Goal: Task Accomplishment & Management: Manage account settings

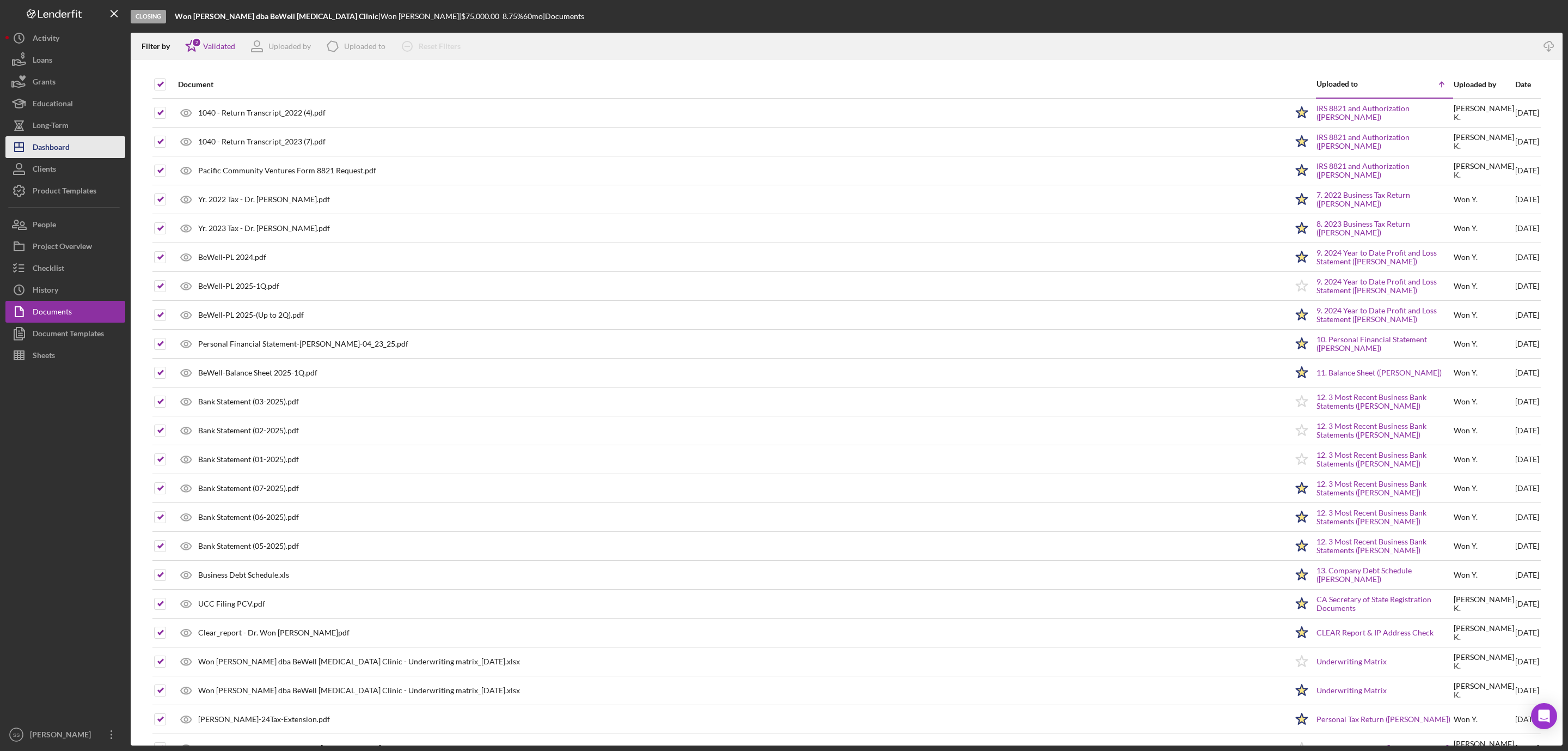
click at [64, 143] on div "Dashboard" at bounding box center [51, 149] width 37 height 24
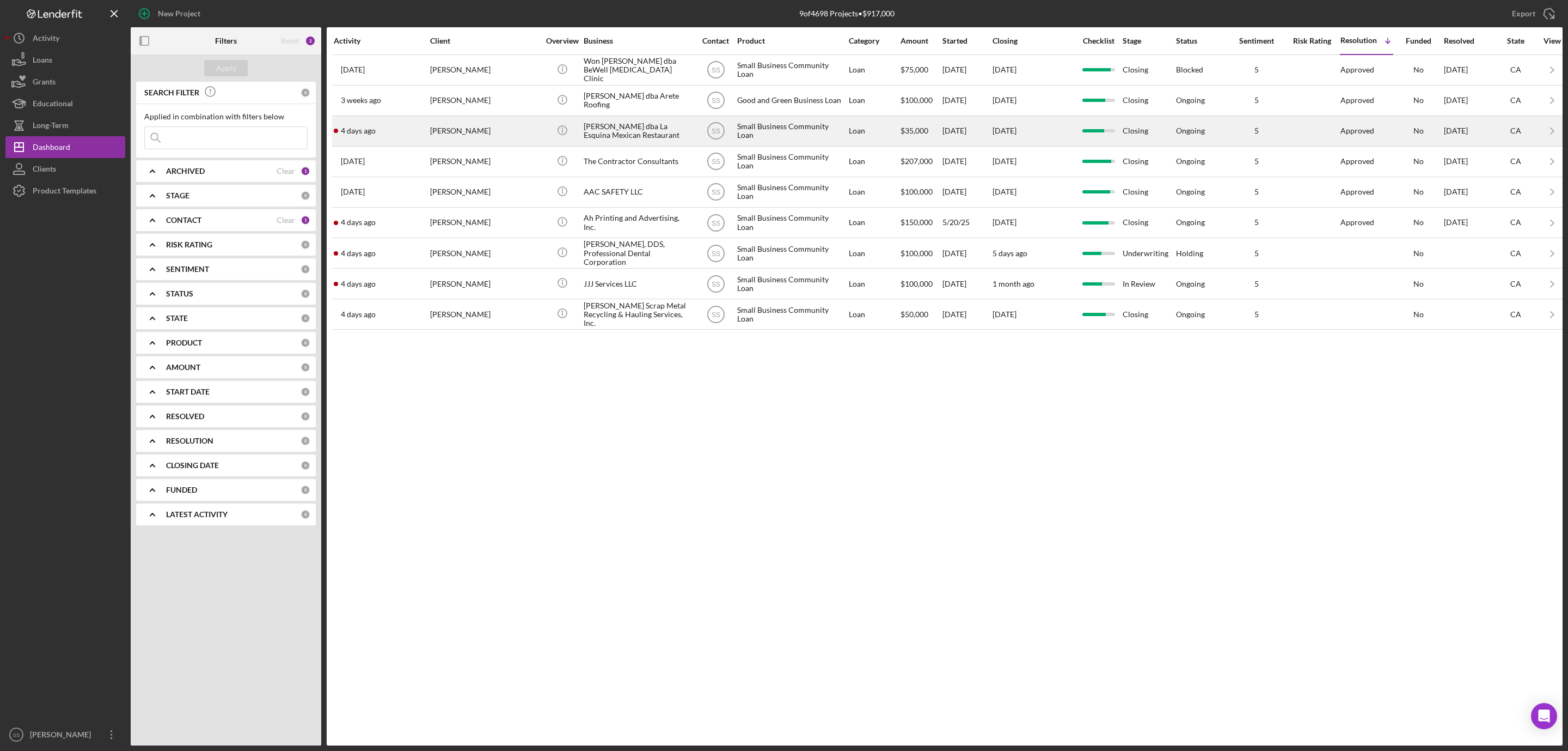
click at [608, 137] on div "Benjamin Romero Martinez dba La Esquina Mexican Restaurant" at bounding box center [638, 130] width 109 height 29
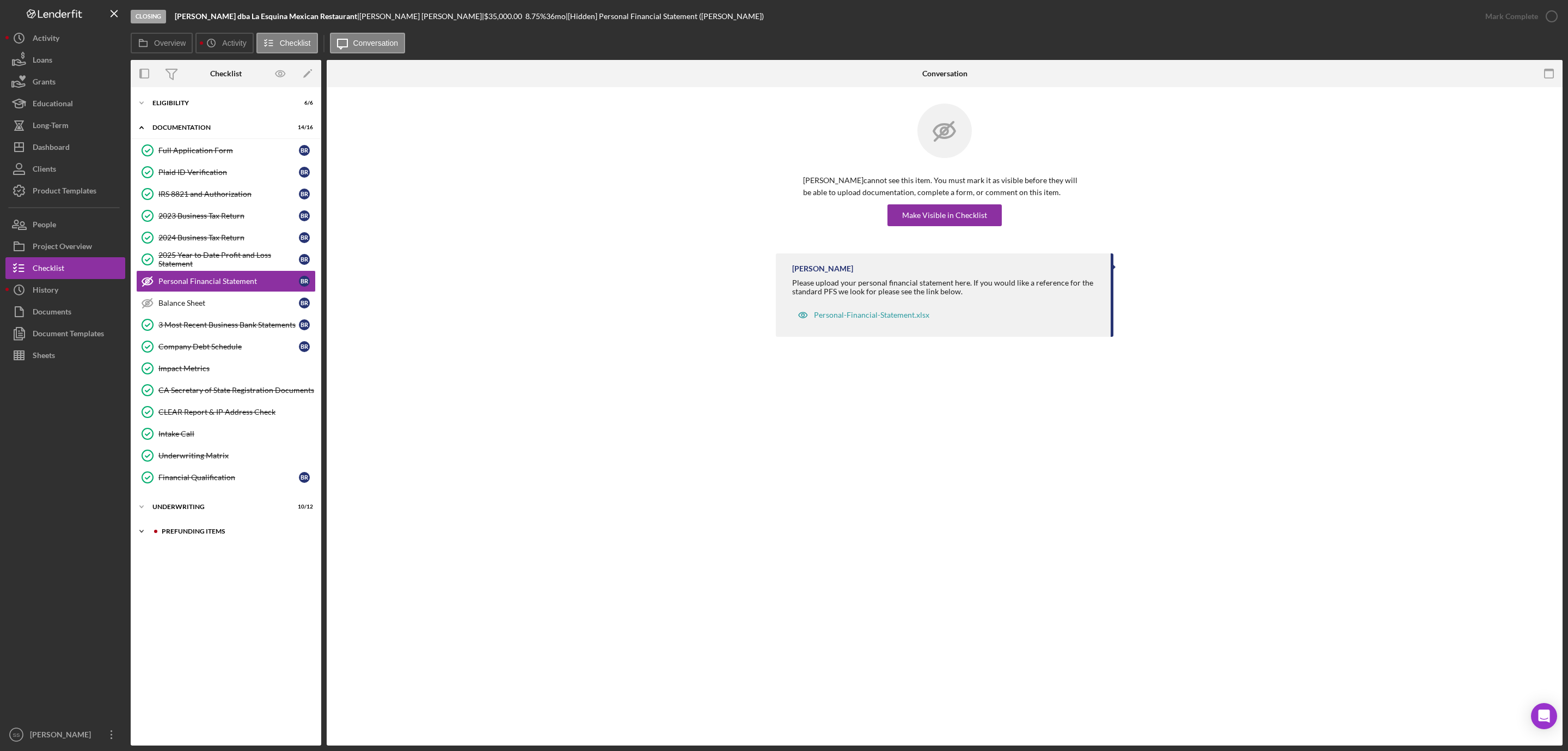
click at [189, 530] on div "Icon/Expander Prefunding Items 3 / 15" at bounding box center [226, 531] width 191 height 22
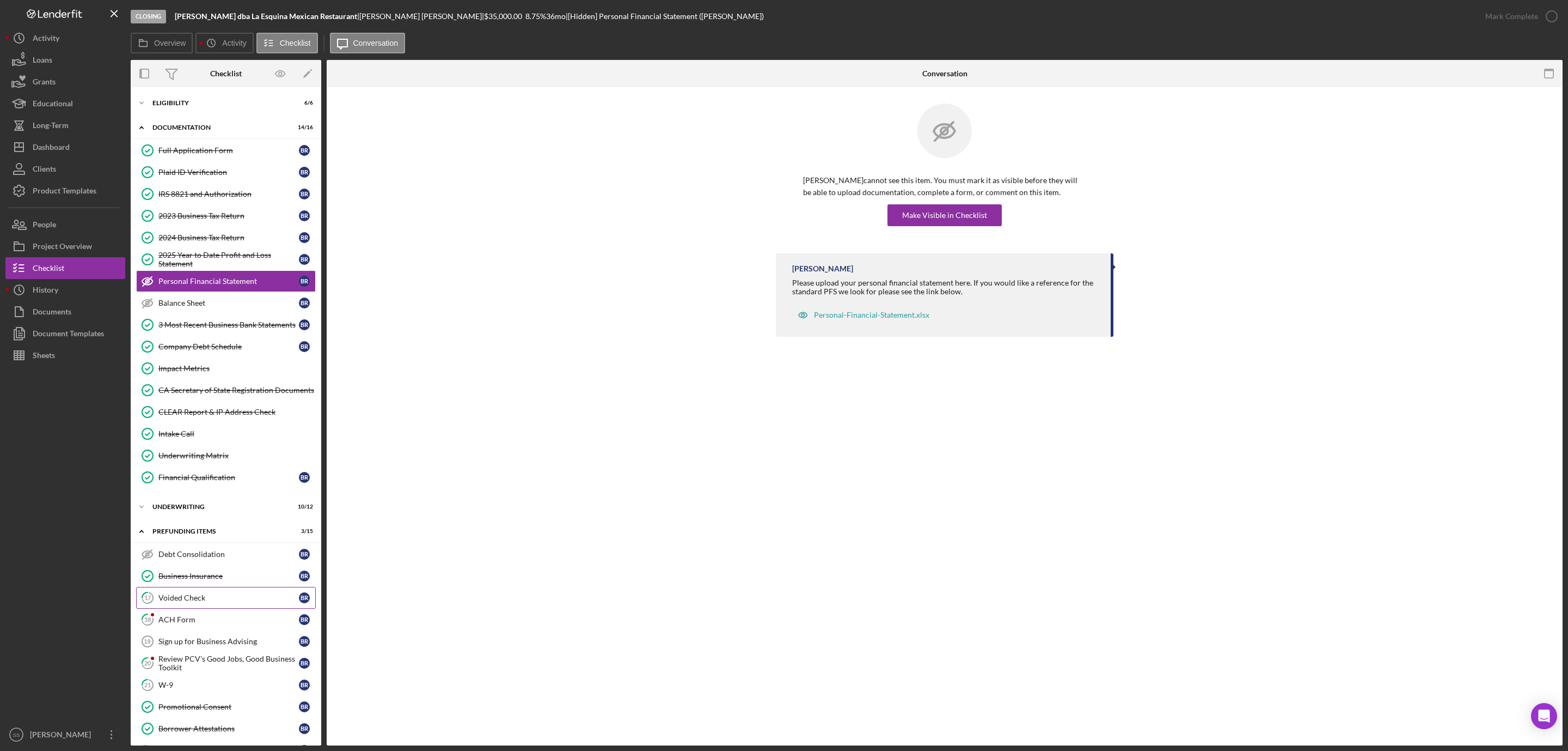
scroll to position [152, 0]
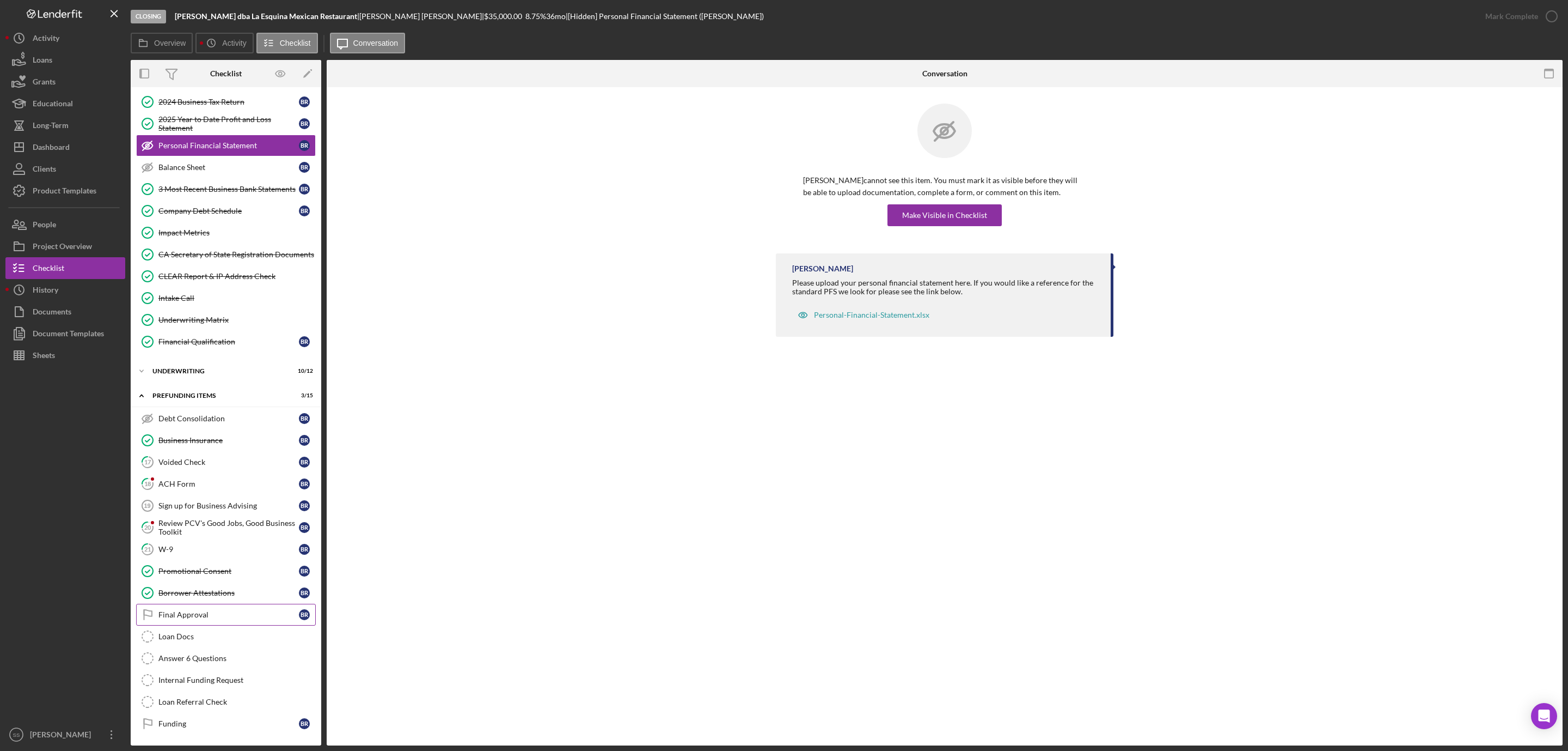
click at [204, 615] on div "Final Approval" at bounding box center [228, 615] width 141 height 9
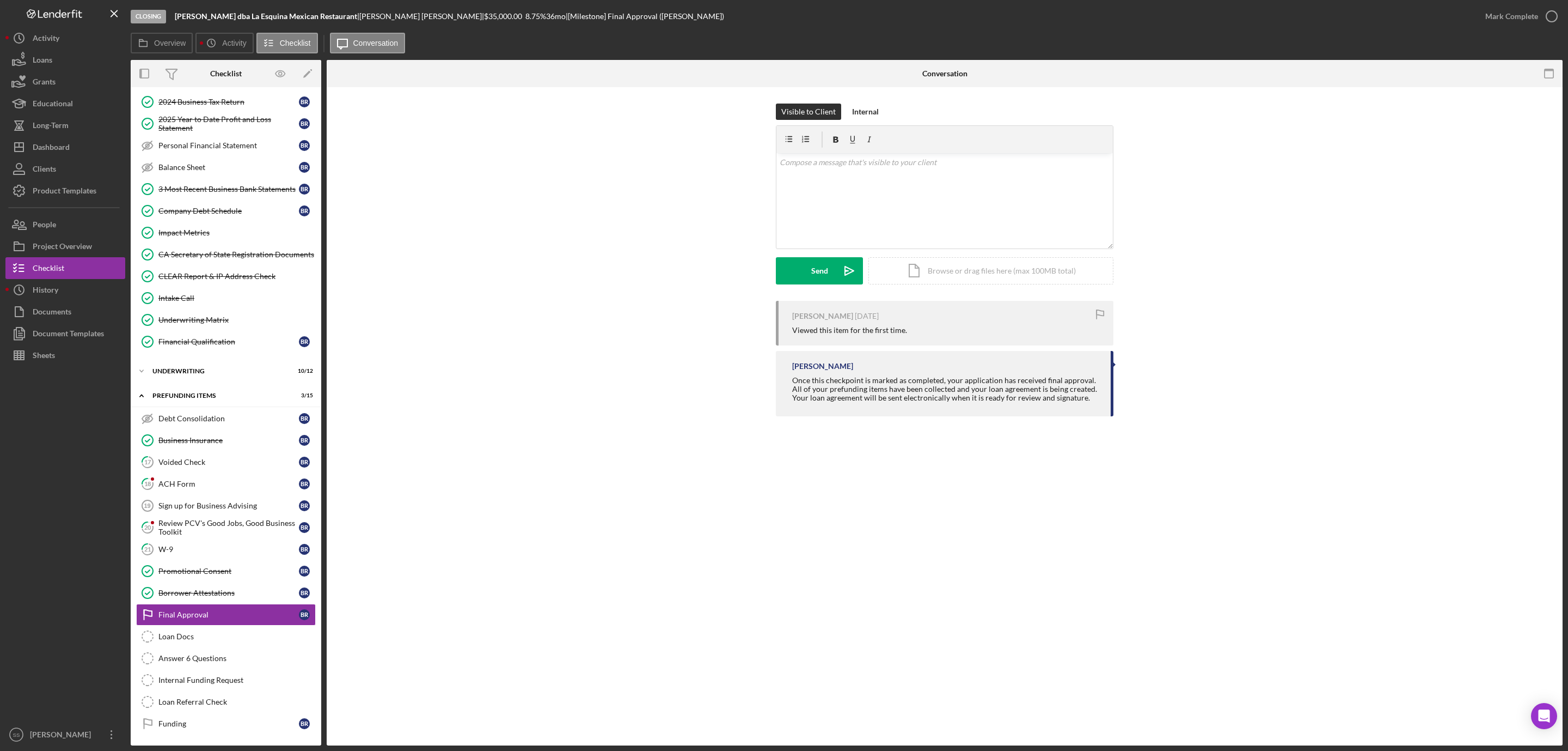
scroll to position [152, 0]
click at [1547, 15] on icon "button" at bounding box center [1552, 16] width 27 height 27
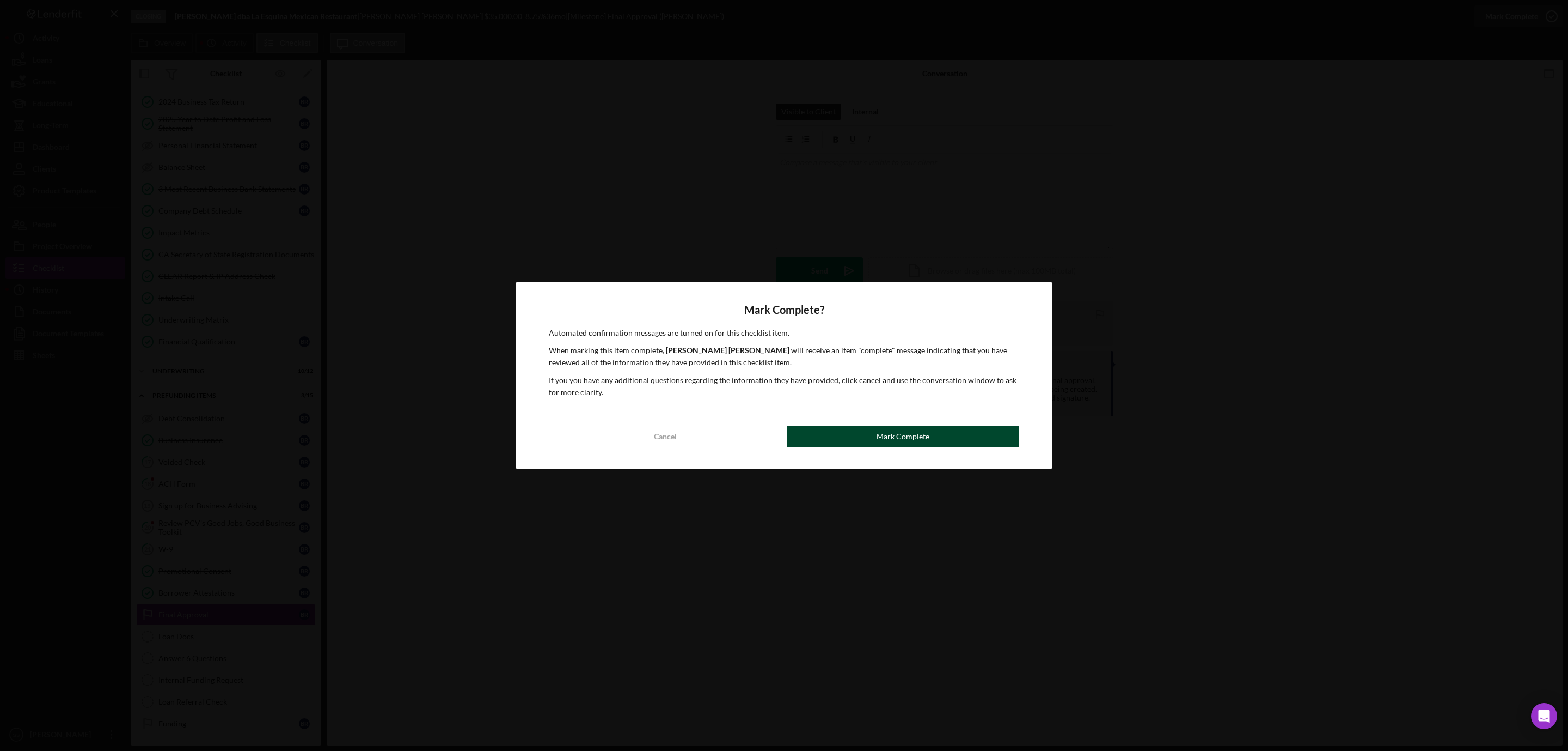
click at [866, 439] on button "Mark Complete" at bounding box center [903, 437] width 233 height 22
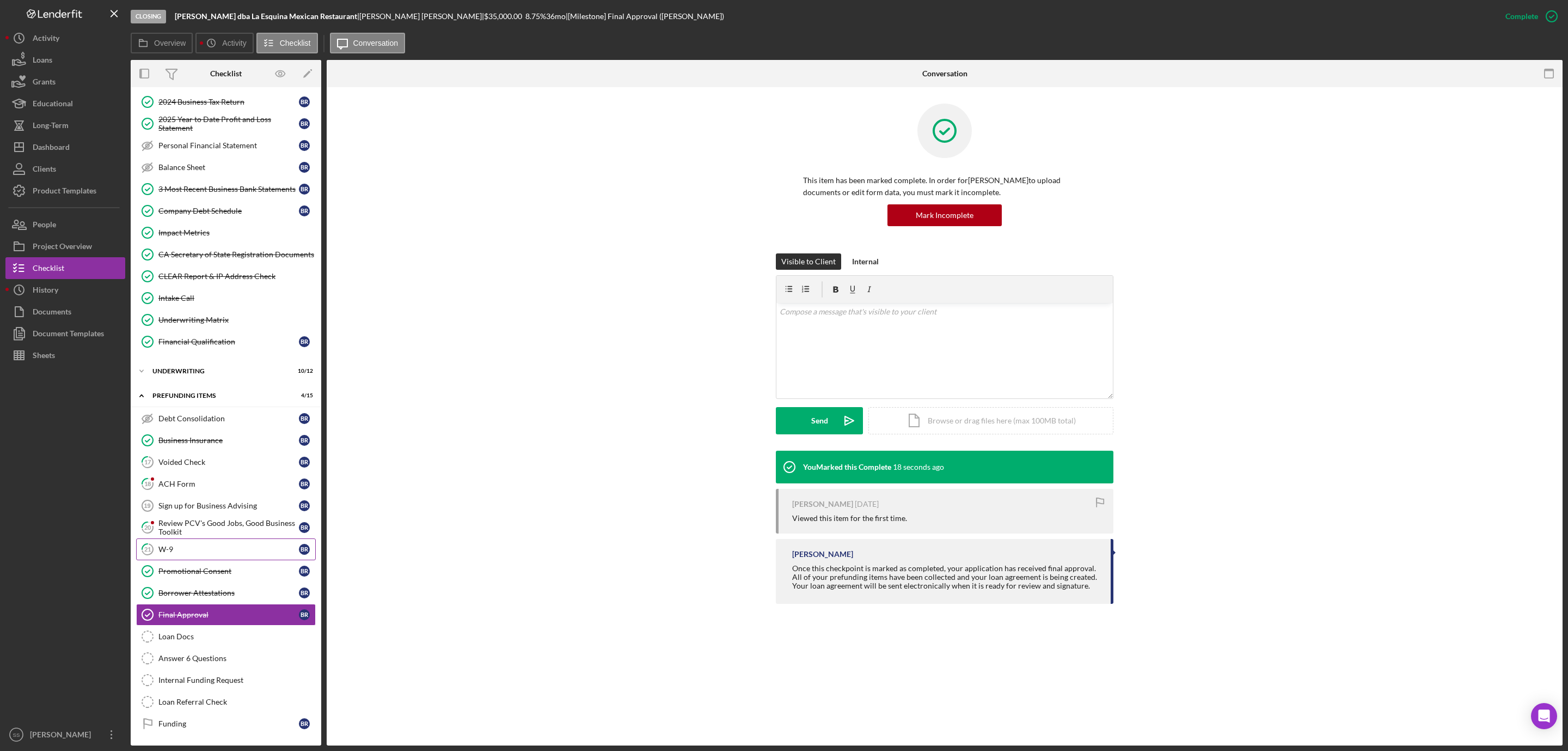
click at [195, 551] on link "21 W-9 B R" at bounding box center [226, 549] width 180 height 22
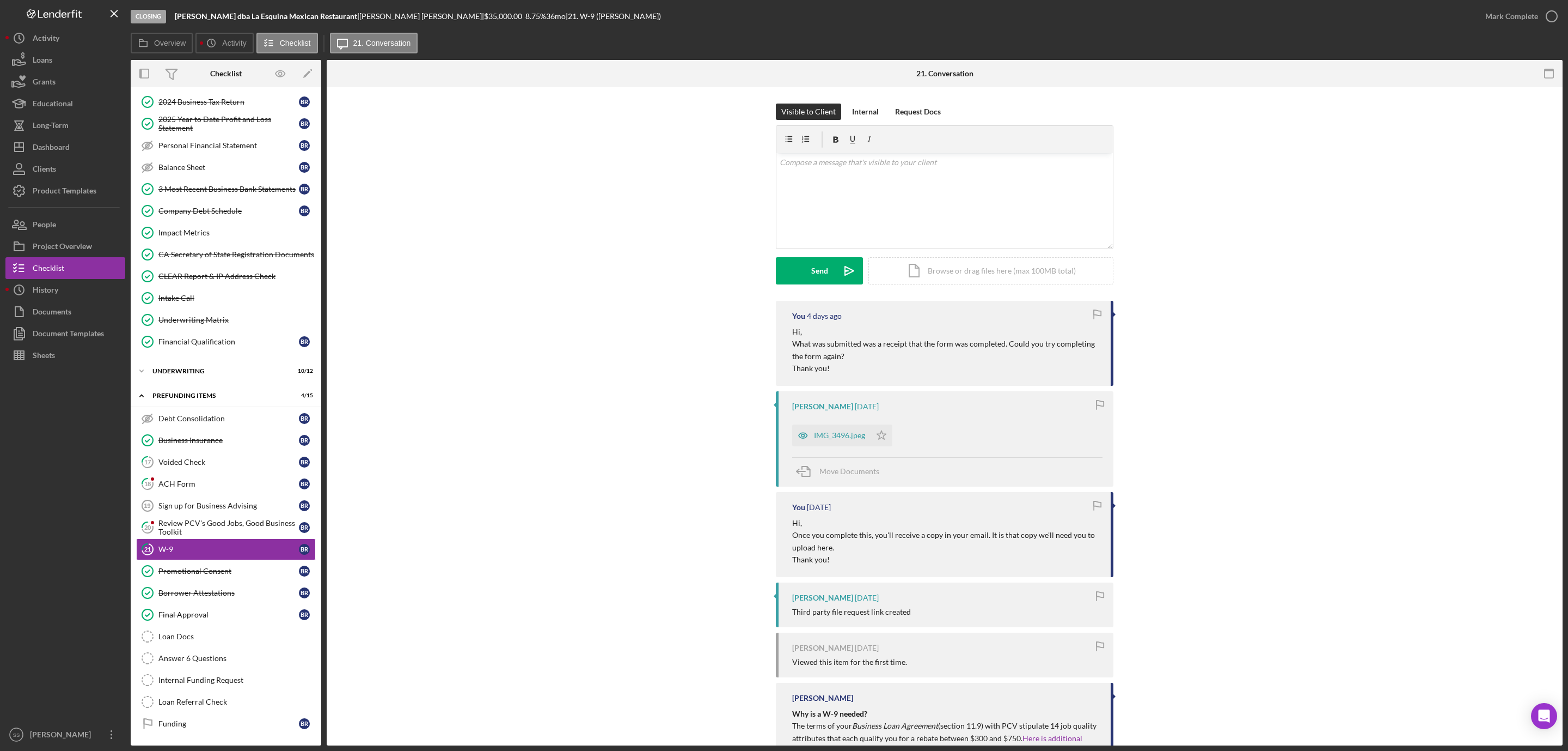
scroll to position [152, 0]
drag, startPoint x: 818, startPoint y: 375, endPoint x: 774, endPoint y: 333, distance: 60.8
click at [776, 333] on div "You 4 days ago Hi, What was submitted was a receipt that the form was completed…" at bounding box center [945, 344] width 338 height 85
copy div "Hi, What was submitted was a receipt that the form was completed. Could you try…"
click at [817, 208] on div "v Color teal Color pink Remove color Add row above Add row below Add column bef…" at bounding box center [944, 200] width 337 height 96
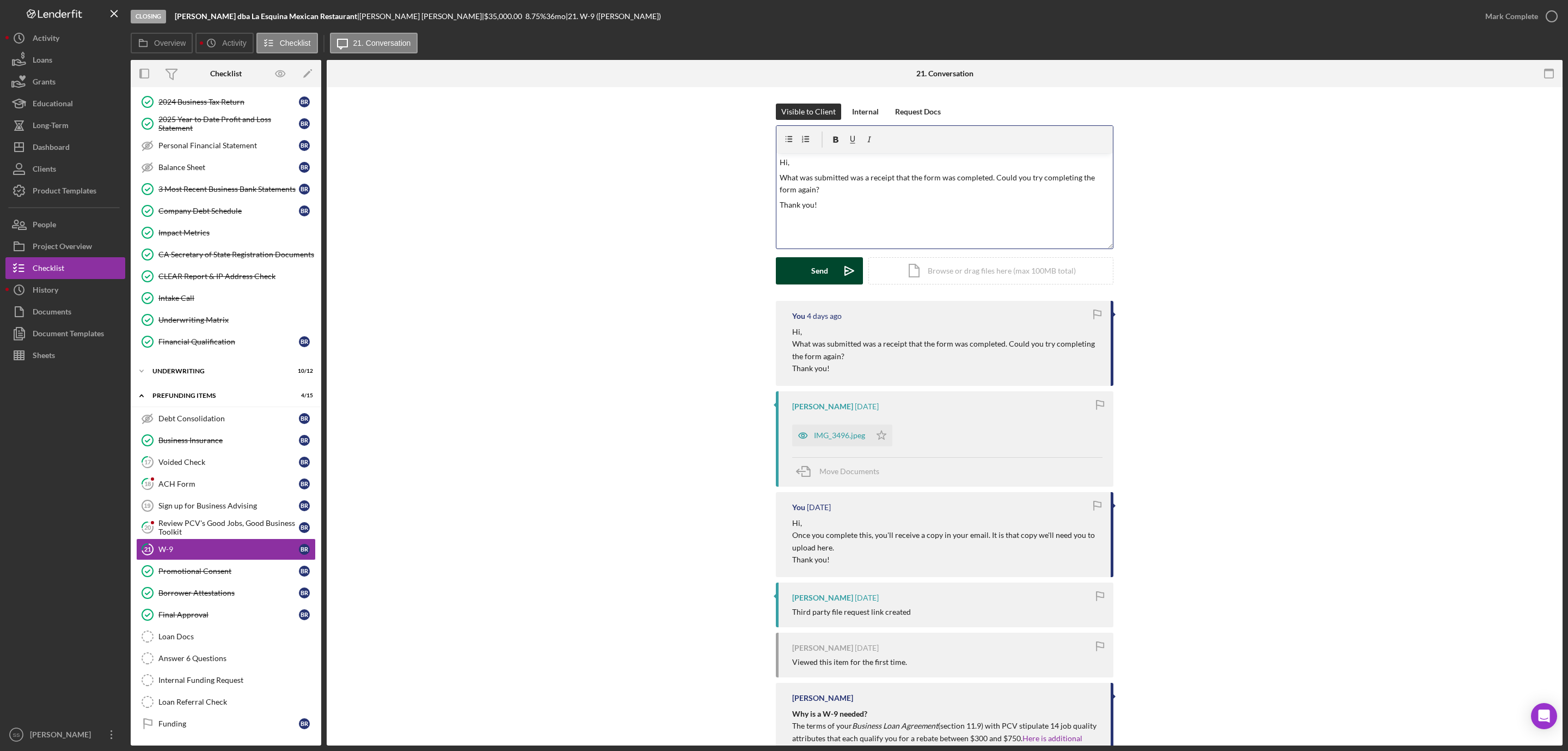
click at [808, 269] on button "Send Icon/icon-invite-send" at bounding box center [819, 270] width 87 height 27
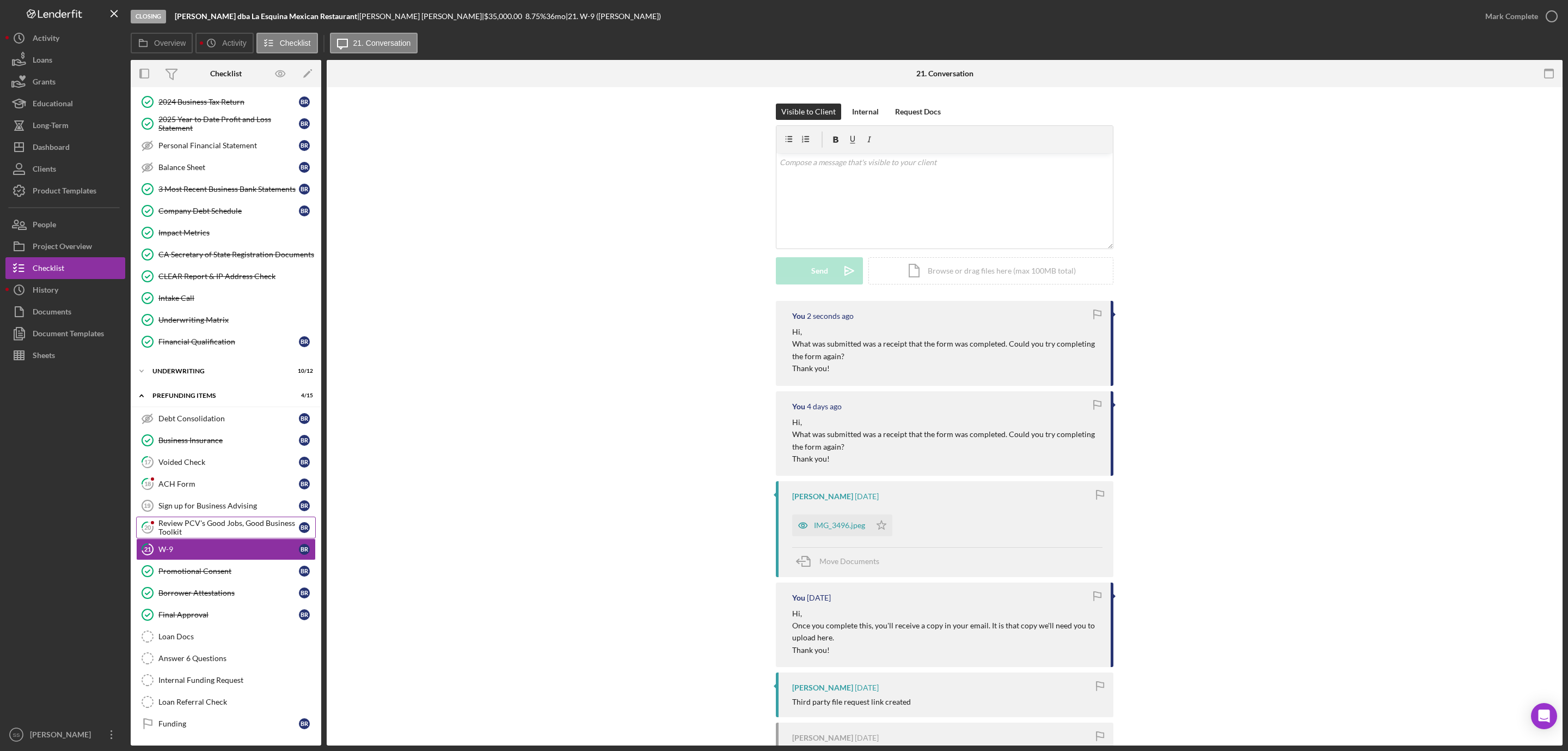
click at [211, 525] on div "Review PCV's Good Jobs, Good Business Toolkit" at bounding box center [228, 527] width 141 height 18
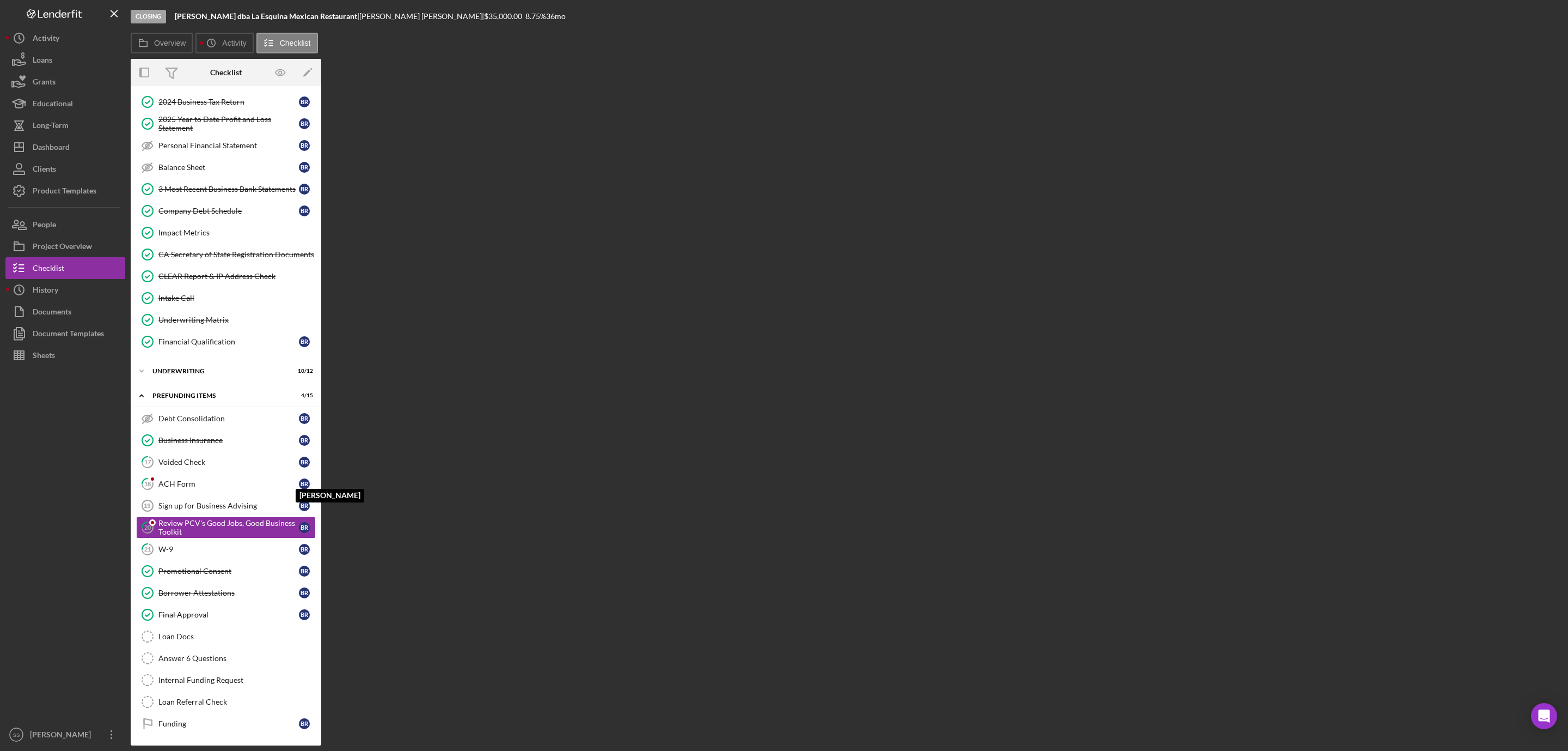
scroll to position [152, 0]
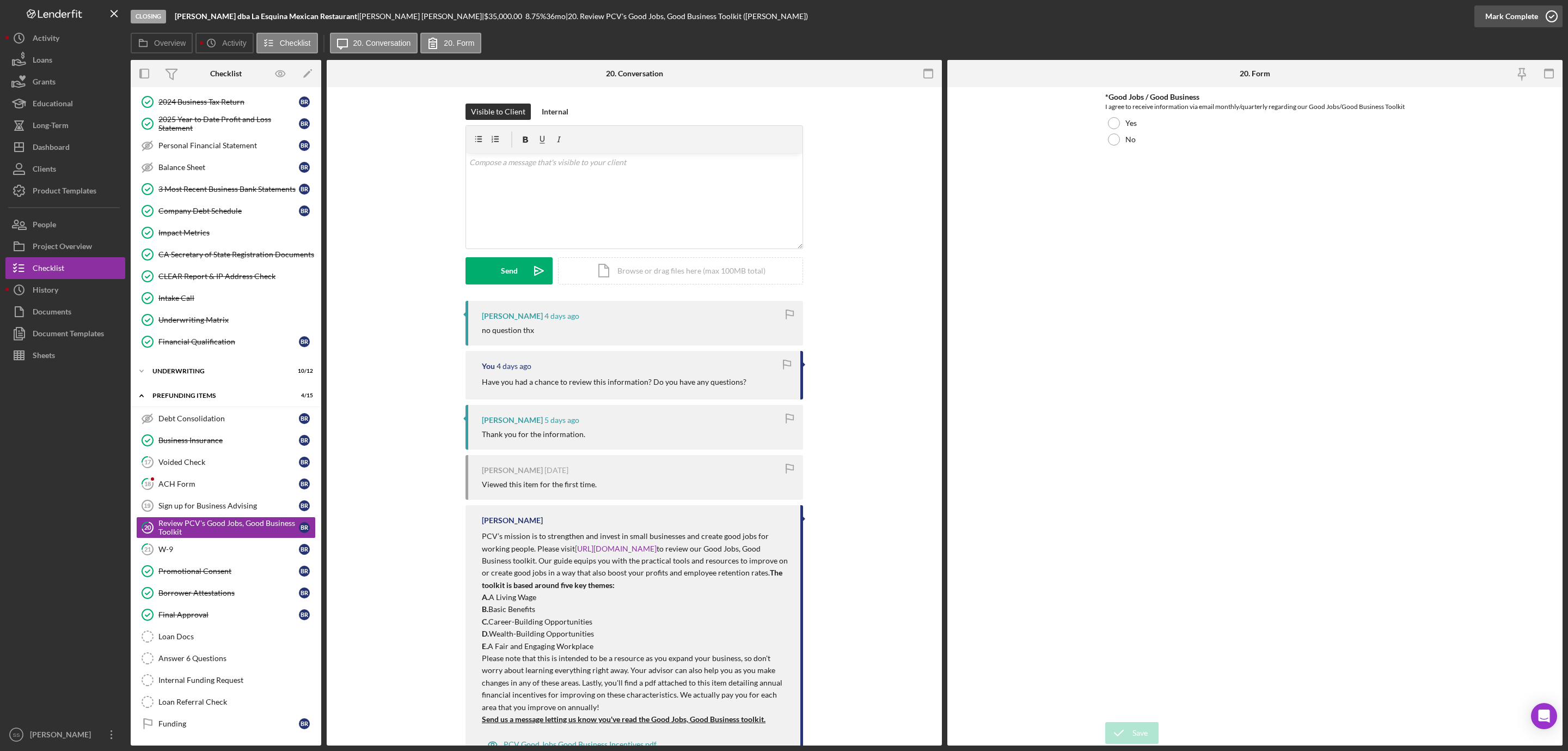
click at [1549, 12] on circle "button" at bounding box center [1552, 16] width 11 height 11
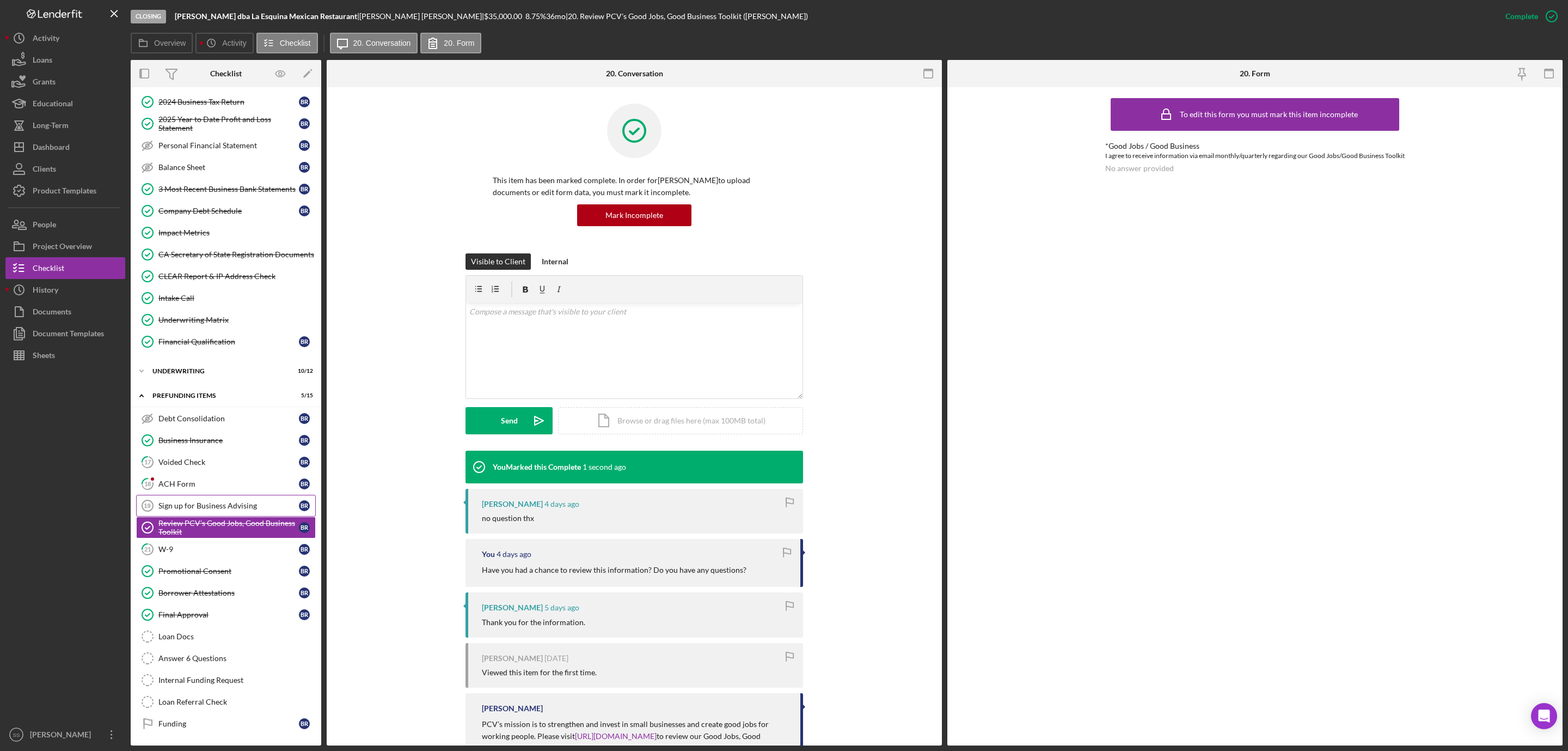
click at [203, 506] on link "Sign up for Business Advising 19 Sign up for Business Advising B R" at bounding box center [226, 506] width 180 height 22
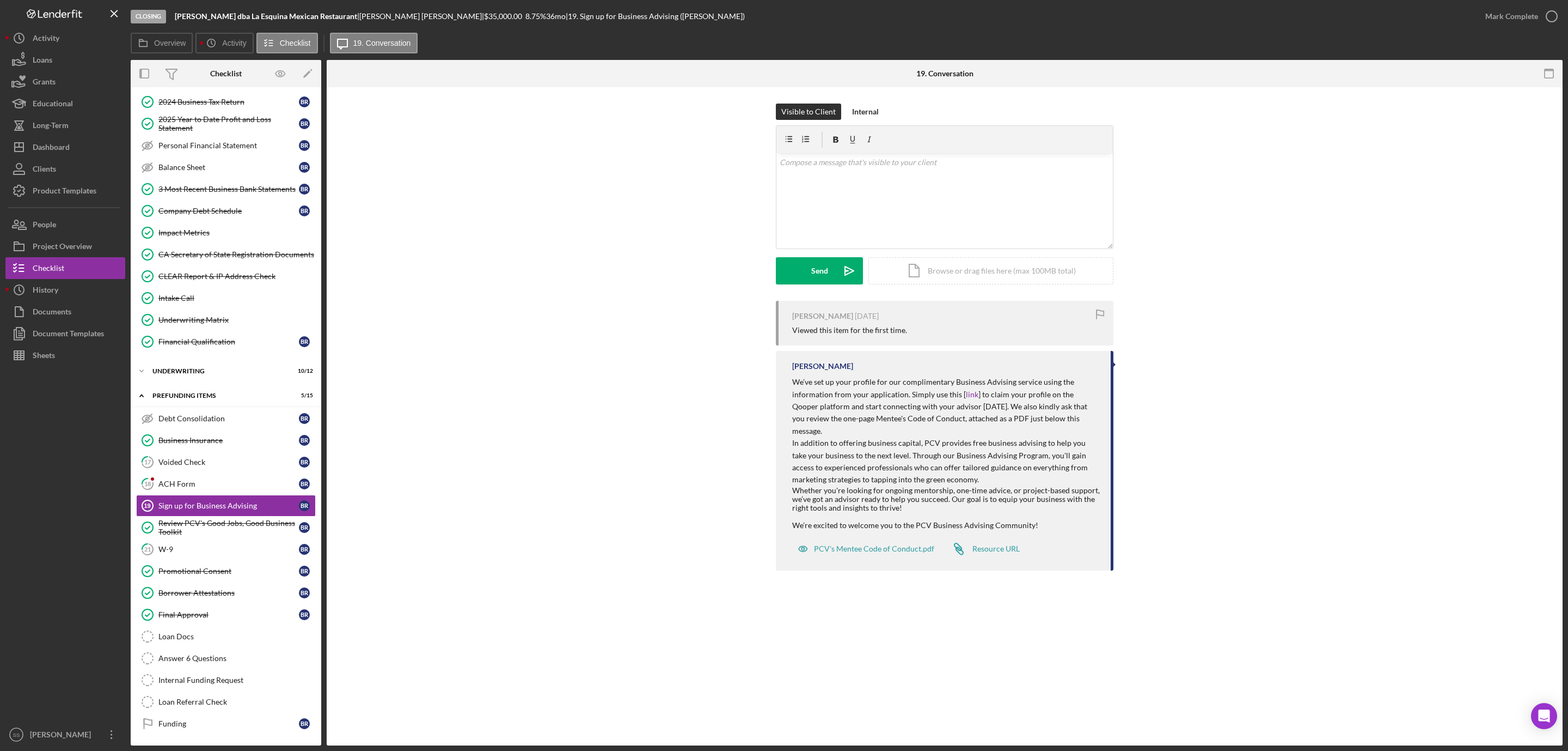
scroll to position [152, 0]
click at [901, 204] on div "v Color teal Color pink Remove color Add row above Add row below Add column bef…" at bounding box center [944, 200] width 337 height 96
click at [807, 273] on button "Send Icon/icon-invite-send" at bounding box center [819, 270] width 87 height 27
click at [180, 479] on div "ACH Form" at bounding box center [228, 484] width 141 height 9
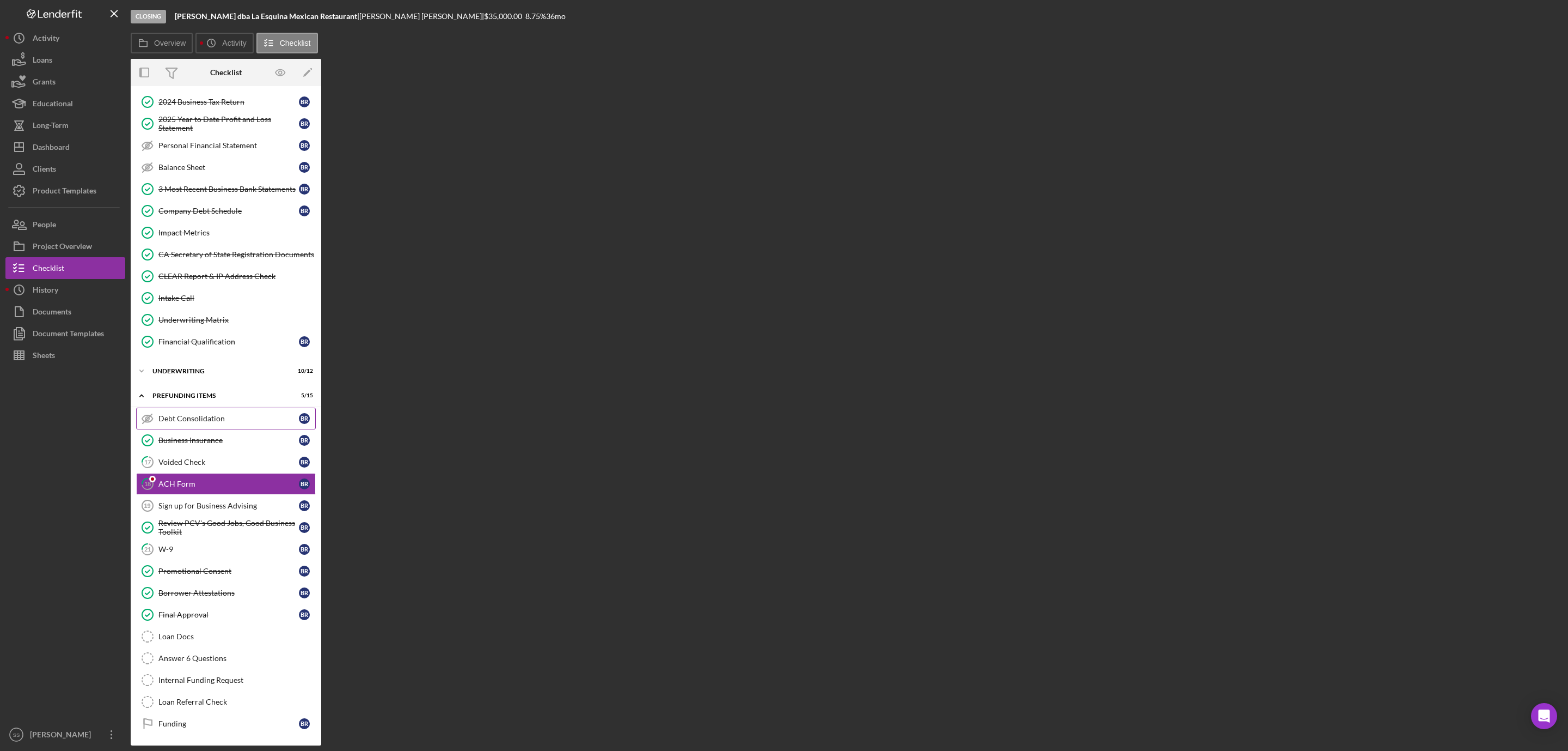
scroll to position [152, 0]
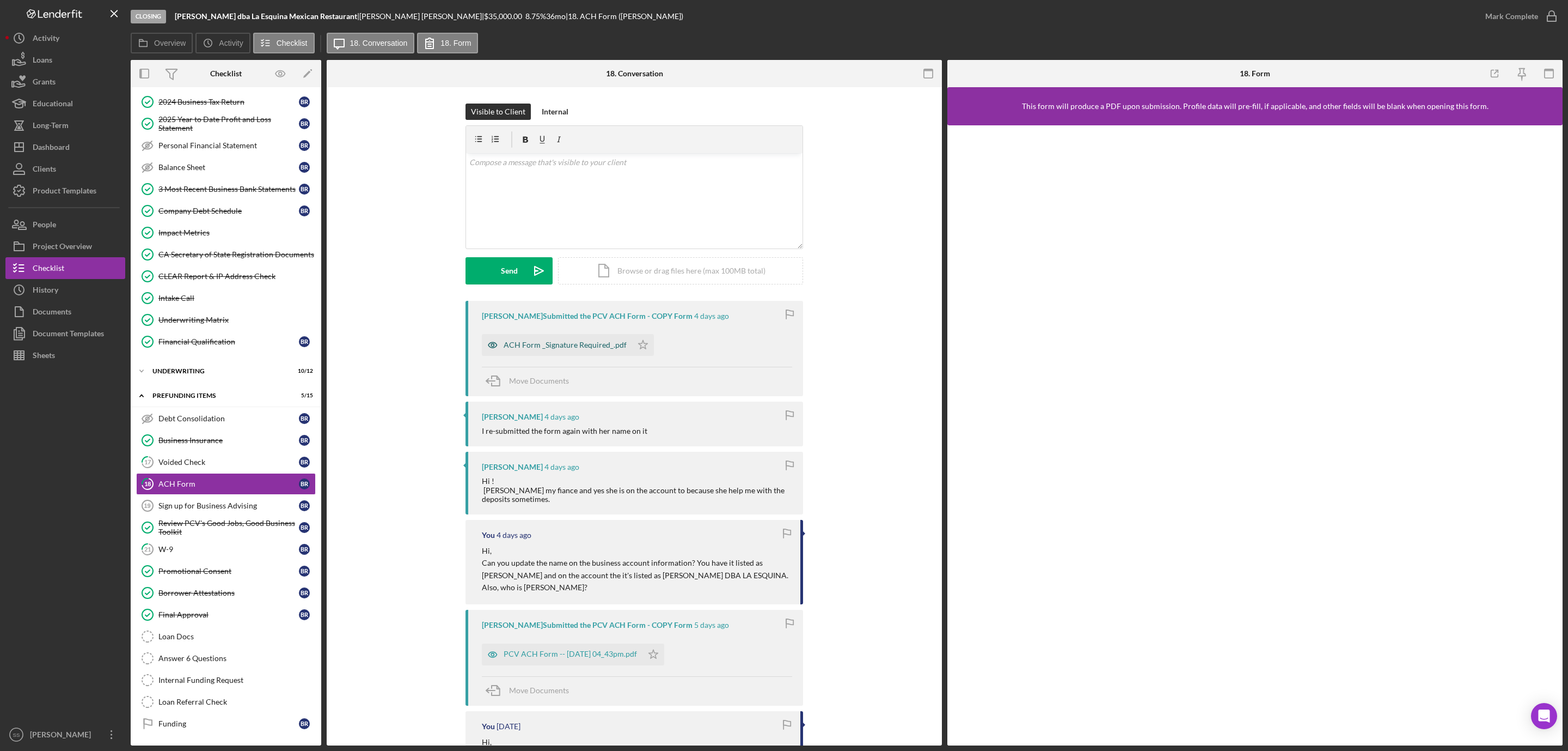
click at [548, 340] on div "ACH Form _Signature Required_.pdf" at bounding box center [565, 345] width 123 height 9
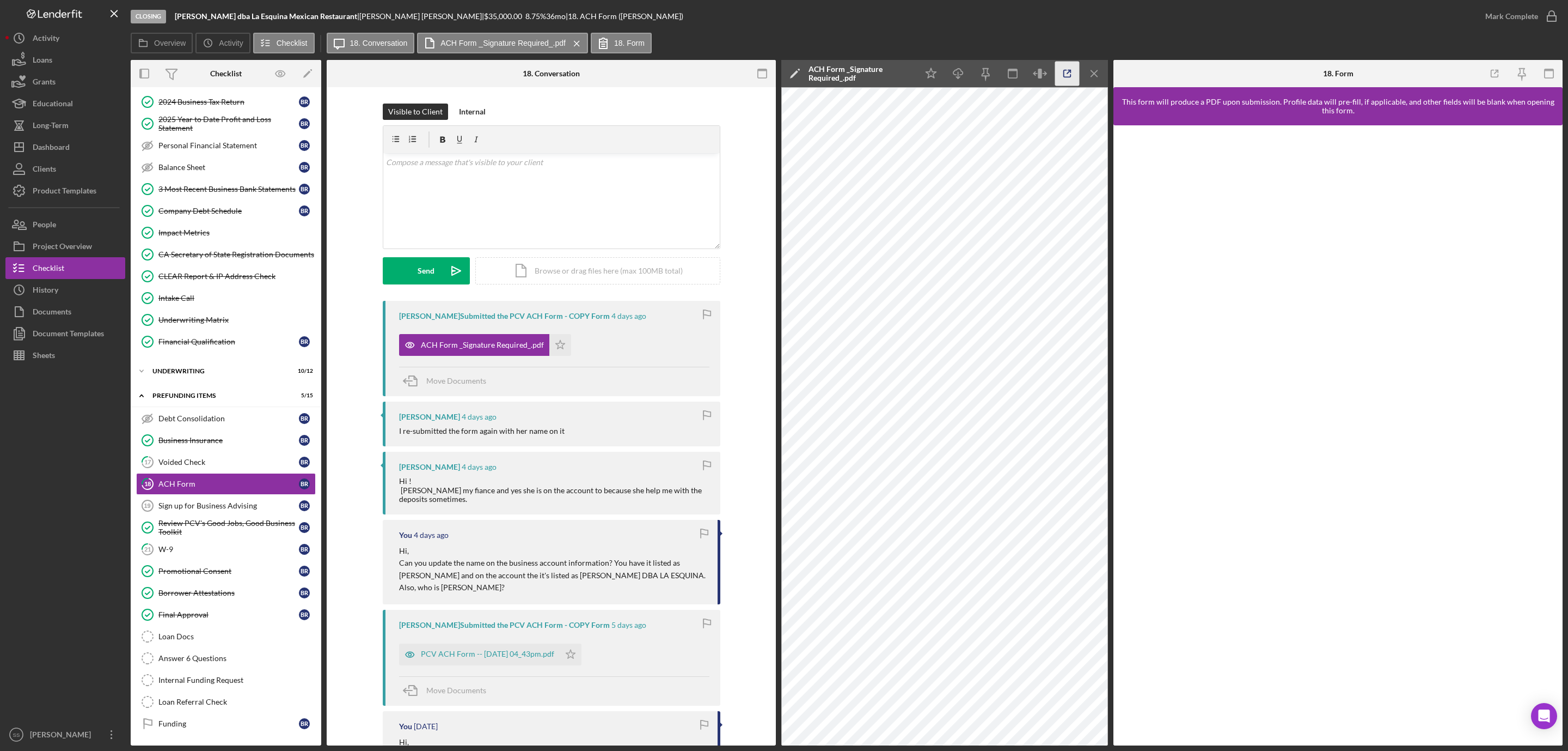
click at [1062, 70] on icon "button" at bounding box center [1067, 74] width 24 height 24
click at [190, 462] on link "17 Voided Check B R" at bounding box center [226, 462] width 180 height 22
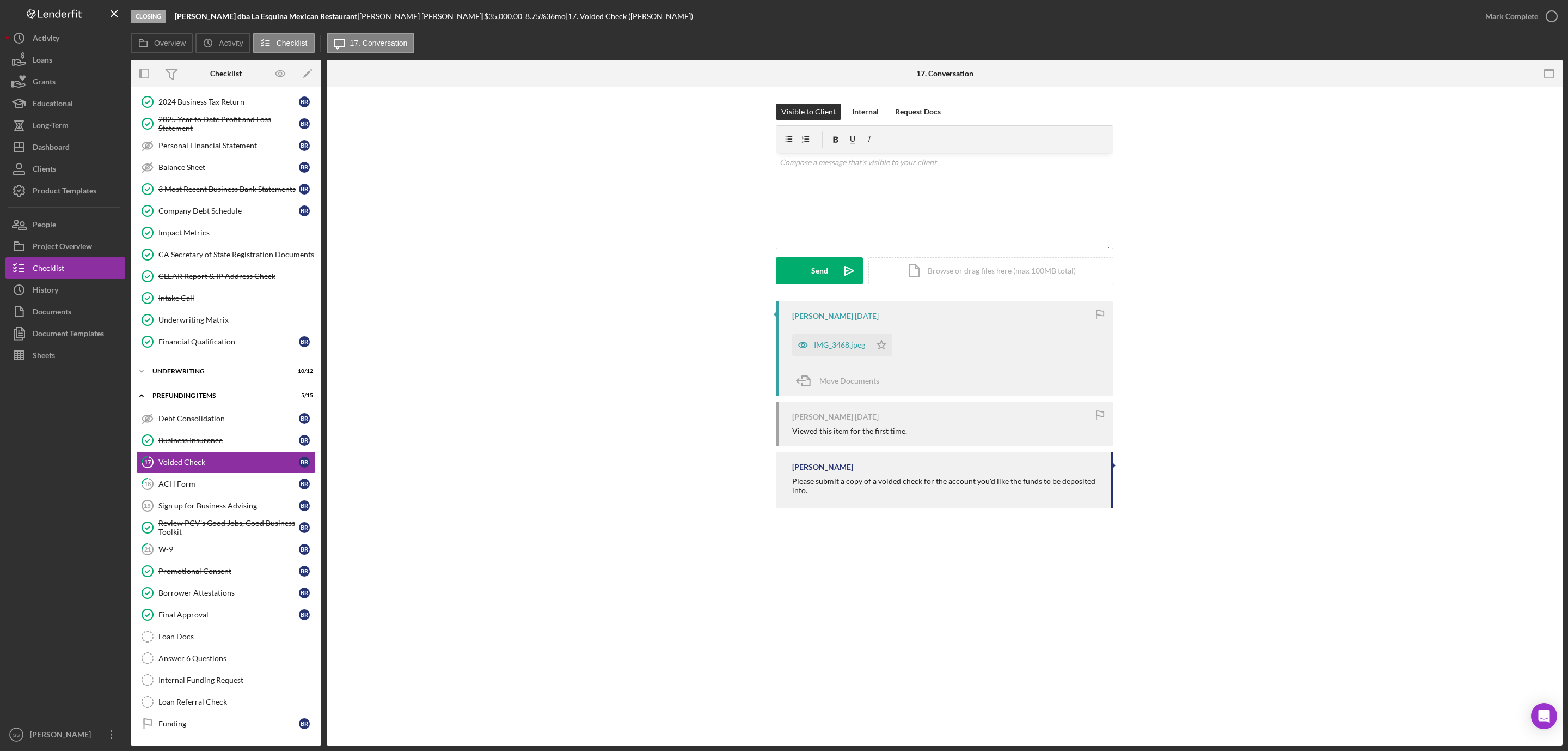
scroll to position [152, 0]
click at [845, 344] on div "IMG_3468.jpeg" at bounding box center [839, 345] width 51 height 9
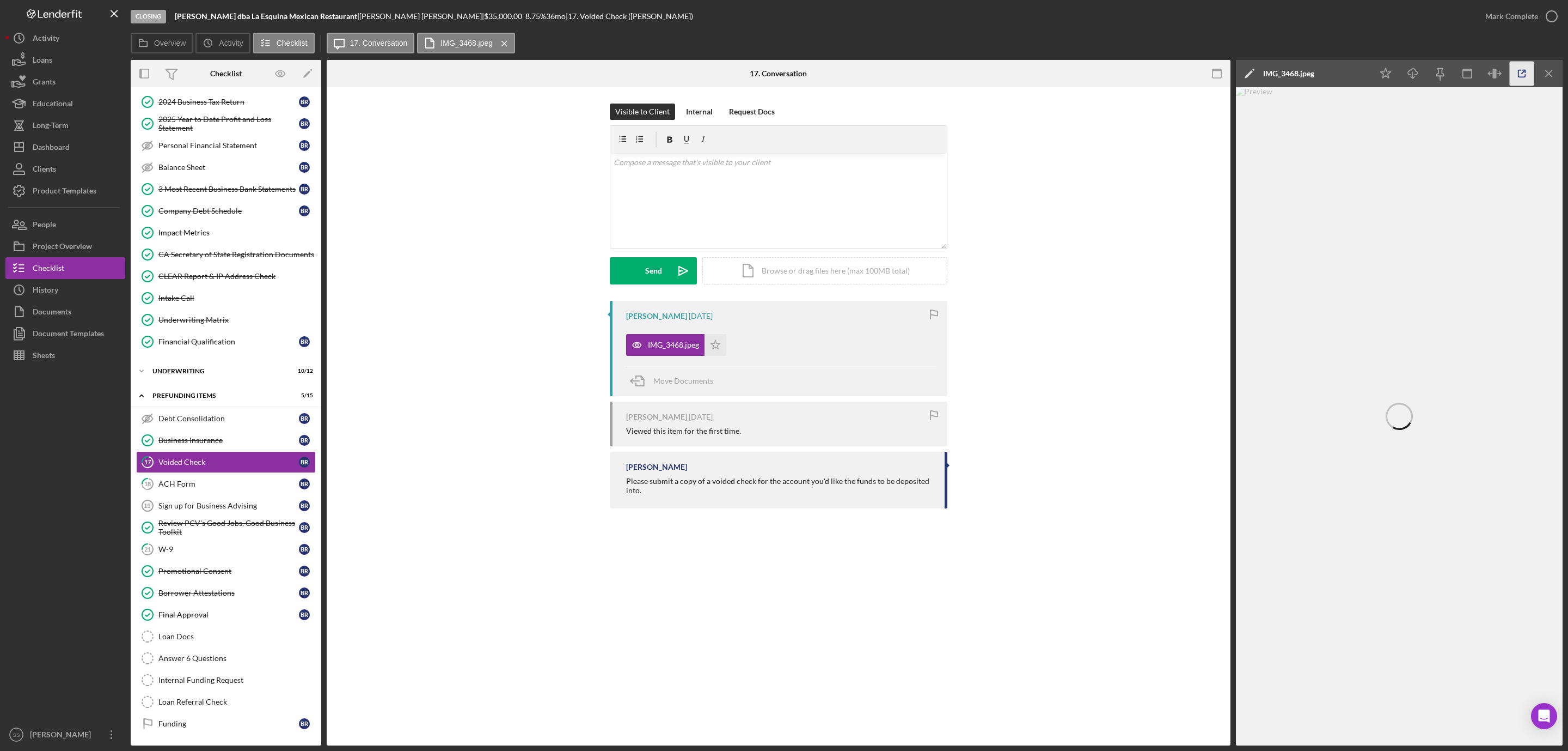
click at [1523, 75] on icon "button" at bounding box center [1522, 74] width 24 height 24
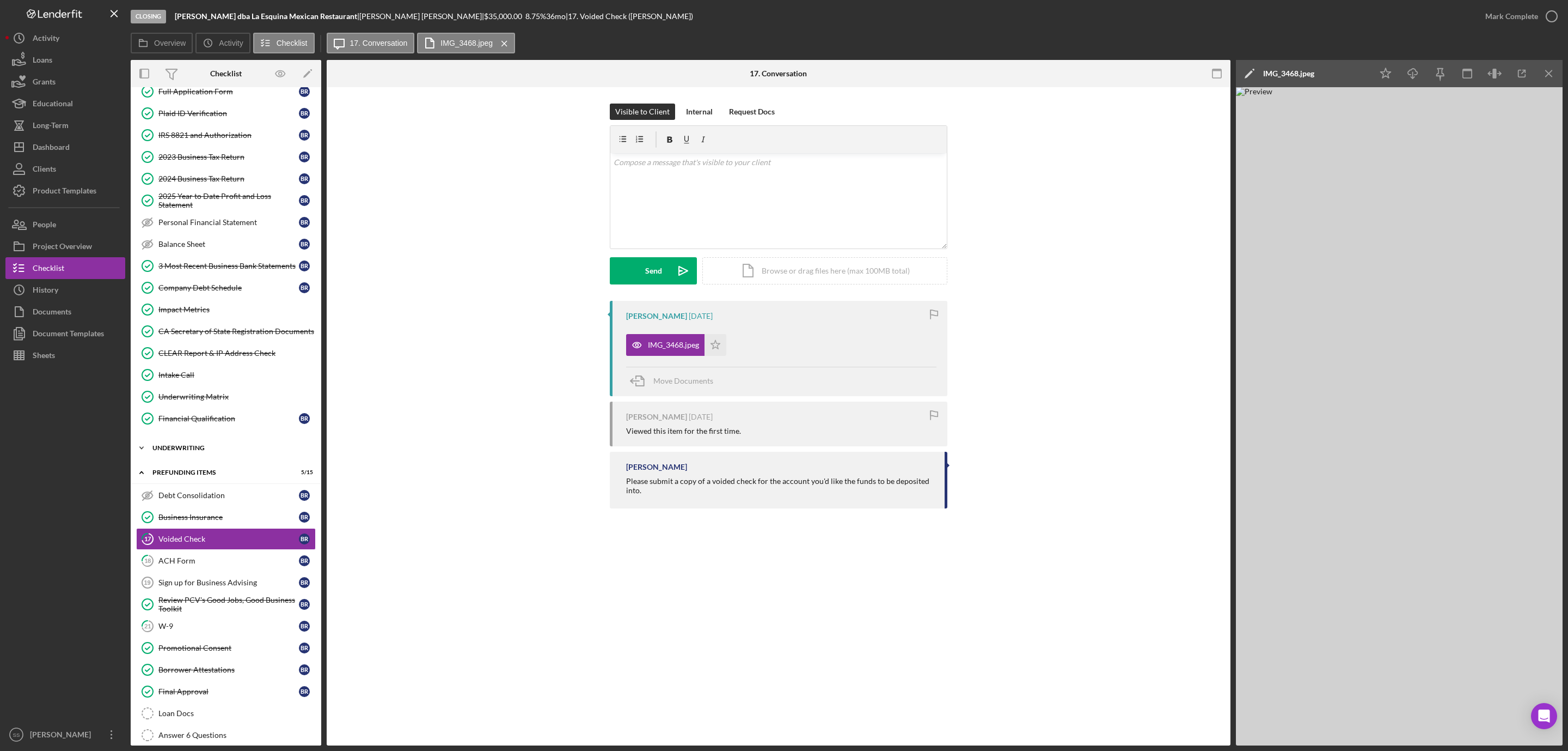
scroll to position [0, 0]
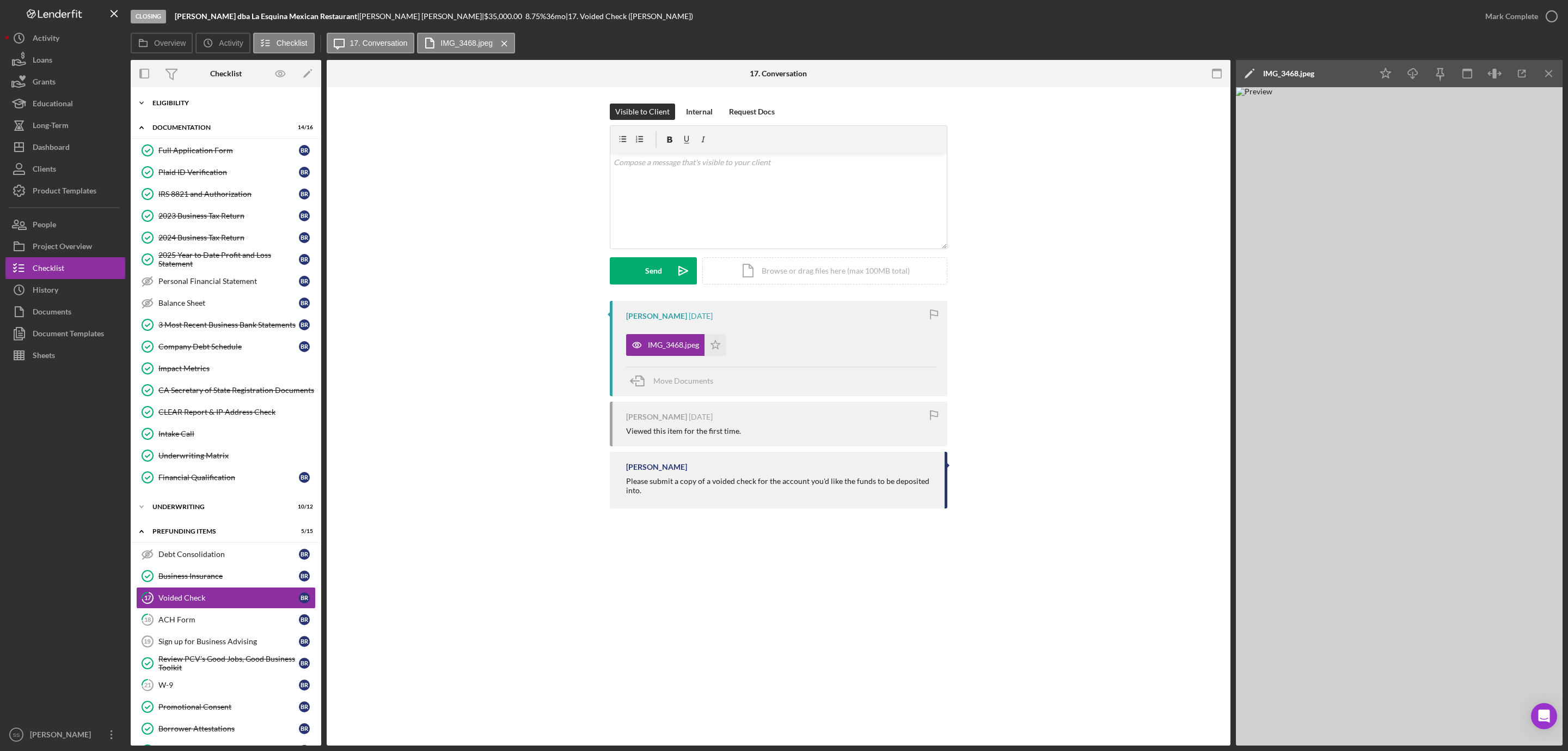
click at [198, 97] on div "Icon/Expander Eligibility 6 / 6" at bounding box center [226, 103] width 191 height 22
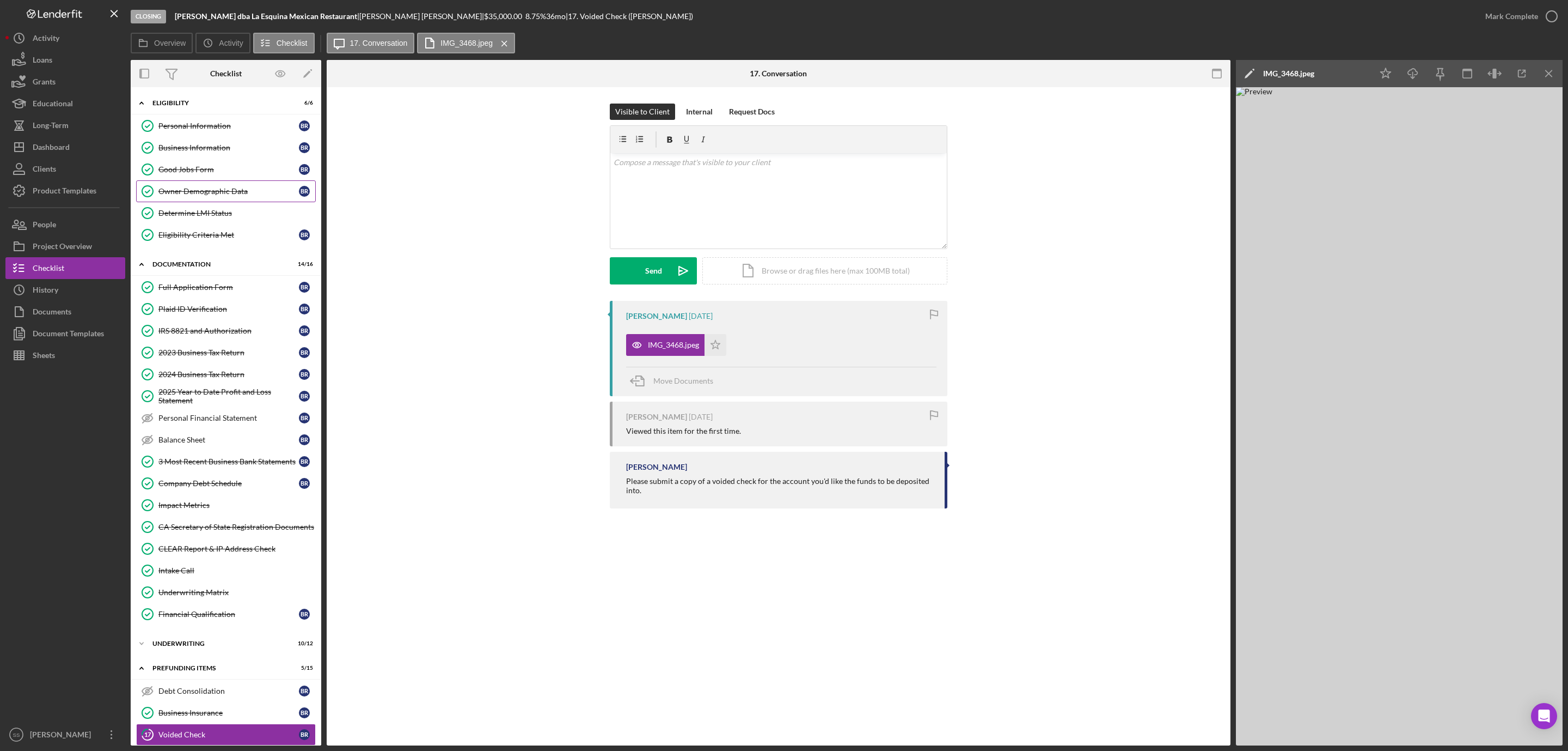
click at [225, 200] on link "Owner Demographic Data Owner Demographic Data B R" at bounding box center [226, 191] width 180 height 22
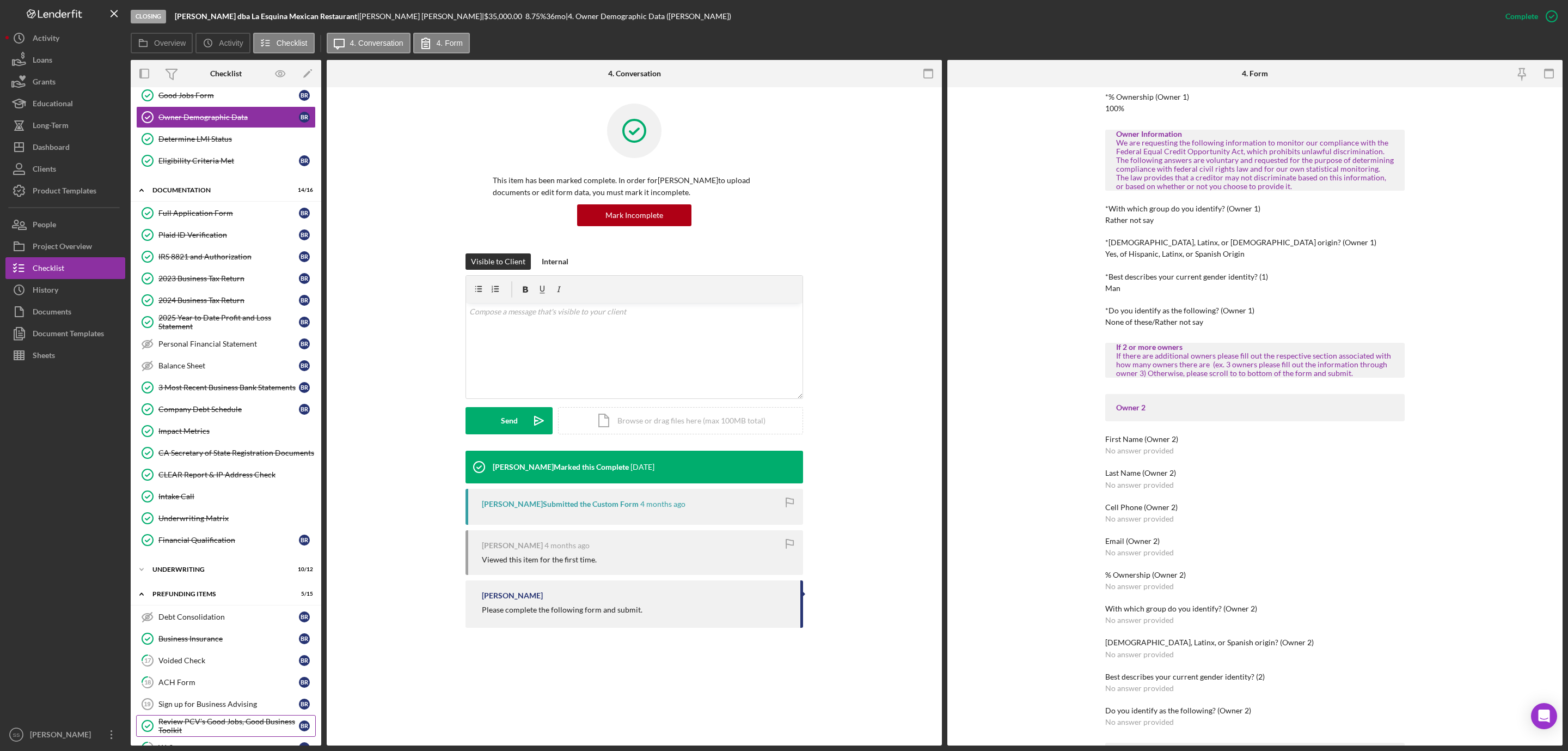
scroll to position [245, 0]
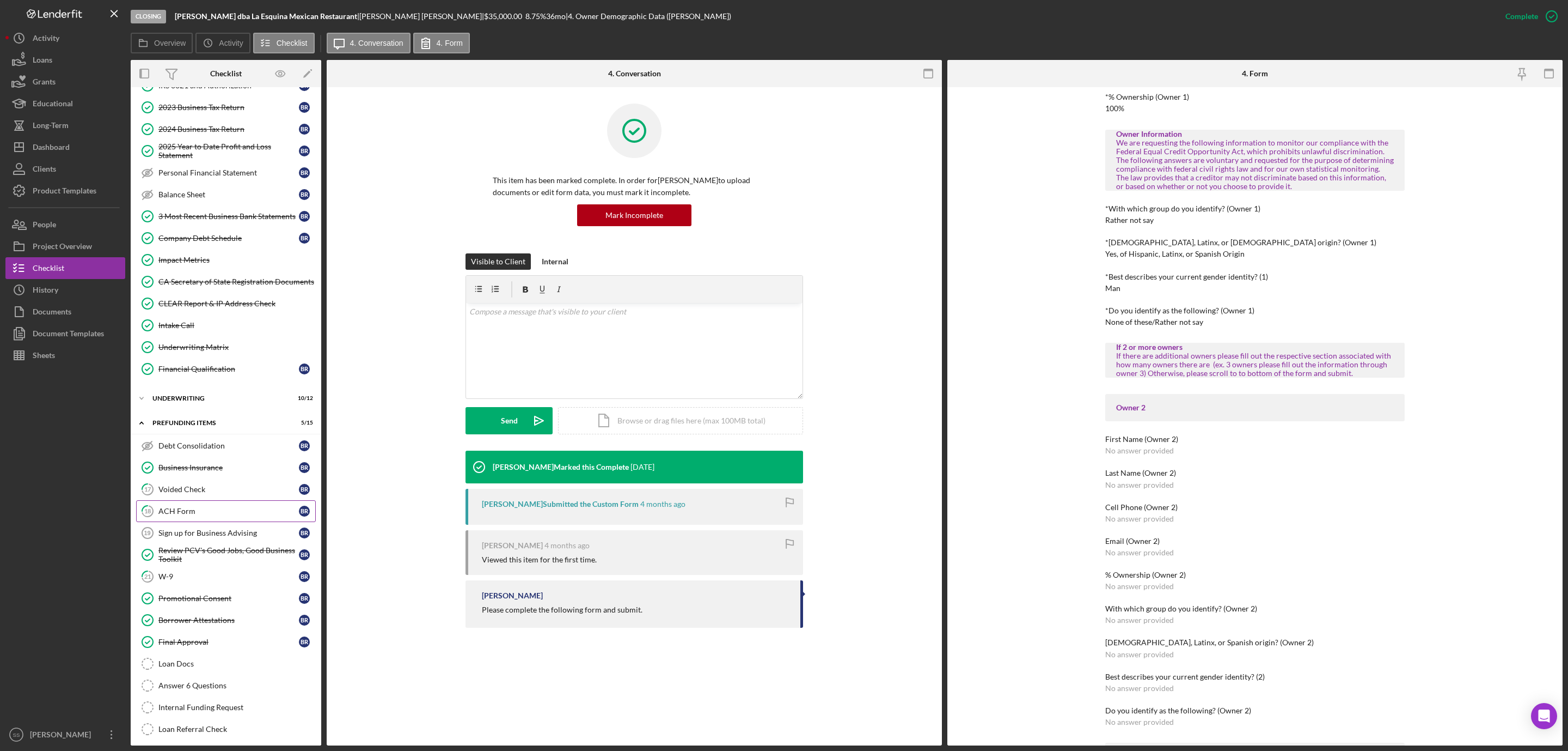
click at [214, 515] on div "ACH Form" at bounding box center [228, 511] width 141 height 9
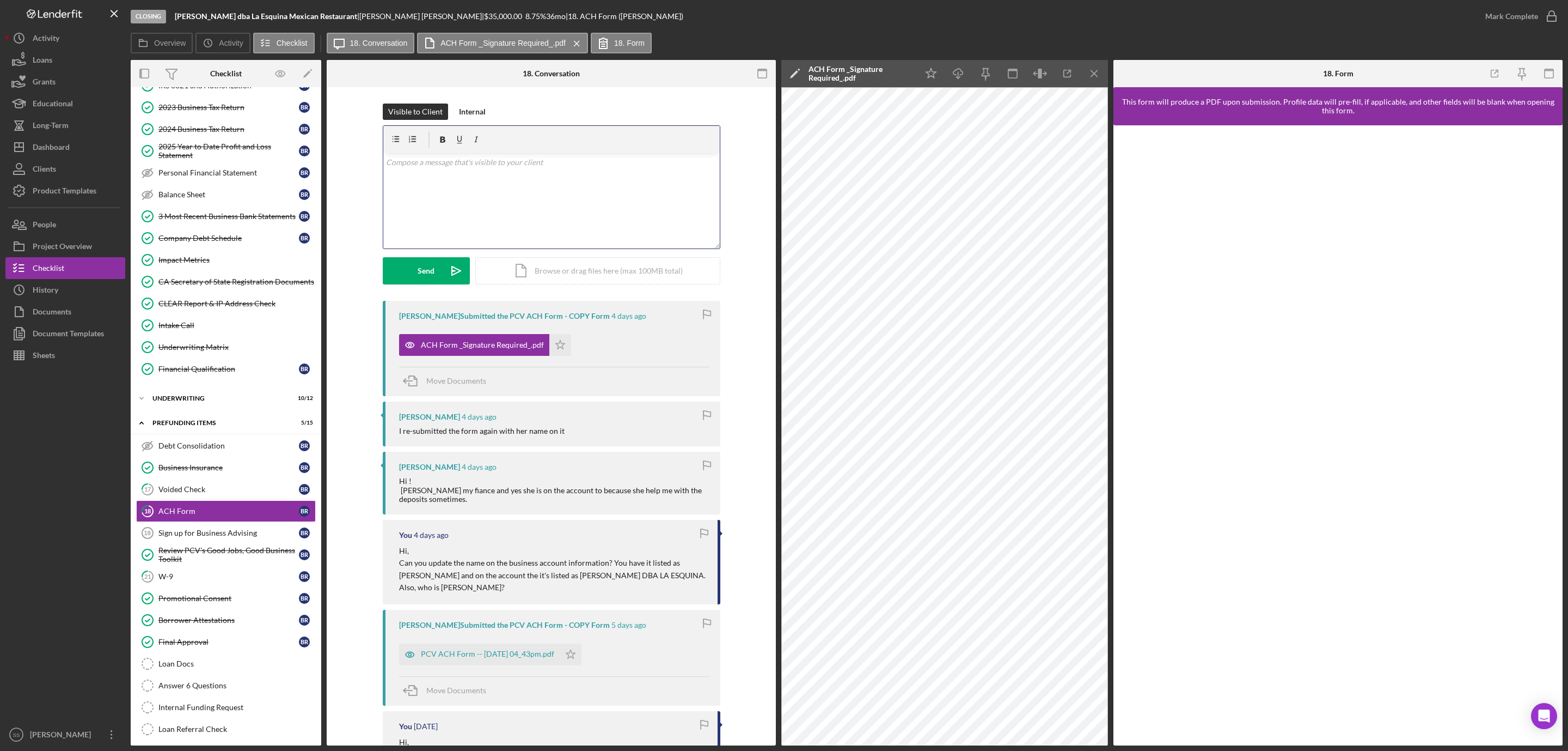
click at [611, 218] on div "v Color teal Color pink Remove color Add row above Add row below Add column bef…" at bounding box center [551, 200] width 337 height 96
click at [421, 271] on div "Send" at bounding box center [426, 270] width 17 height 27
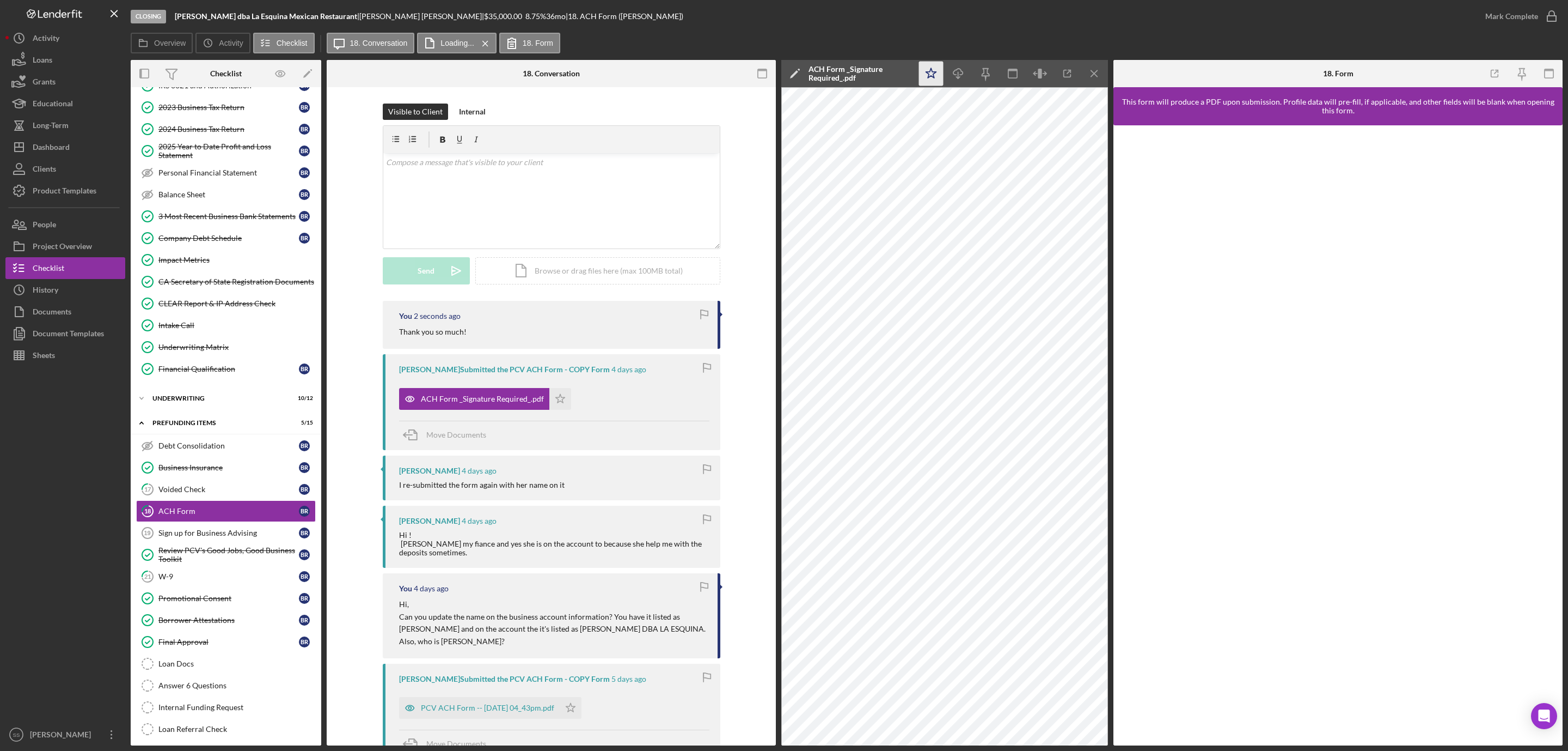
click at [923, 74] on icon "Icon/Star" at bounding box center [931, 74] width 24 height 24
click at [1552, 15] on icon "button" at bounding box center [1552, 16] width 27 height 27
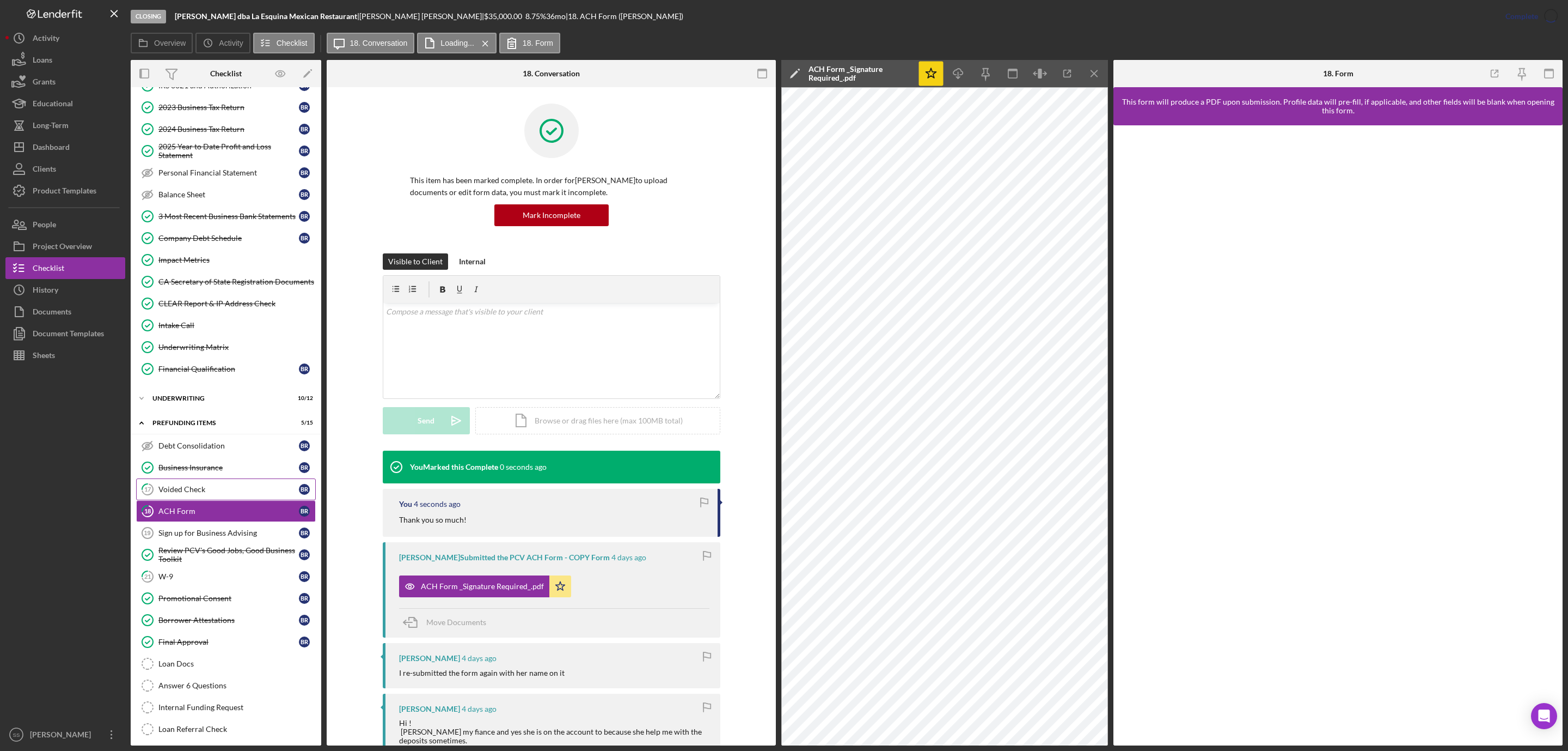
click at [221, 493] on div "Voided Check" at bounding box center [228, 489] width 141 height 9
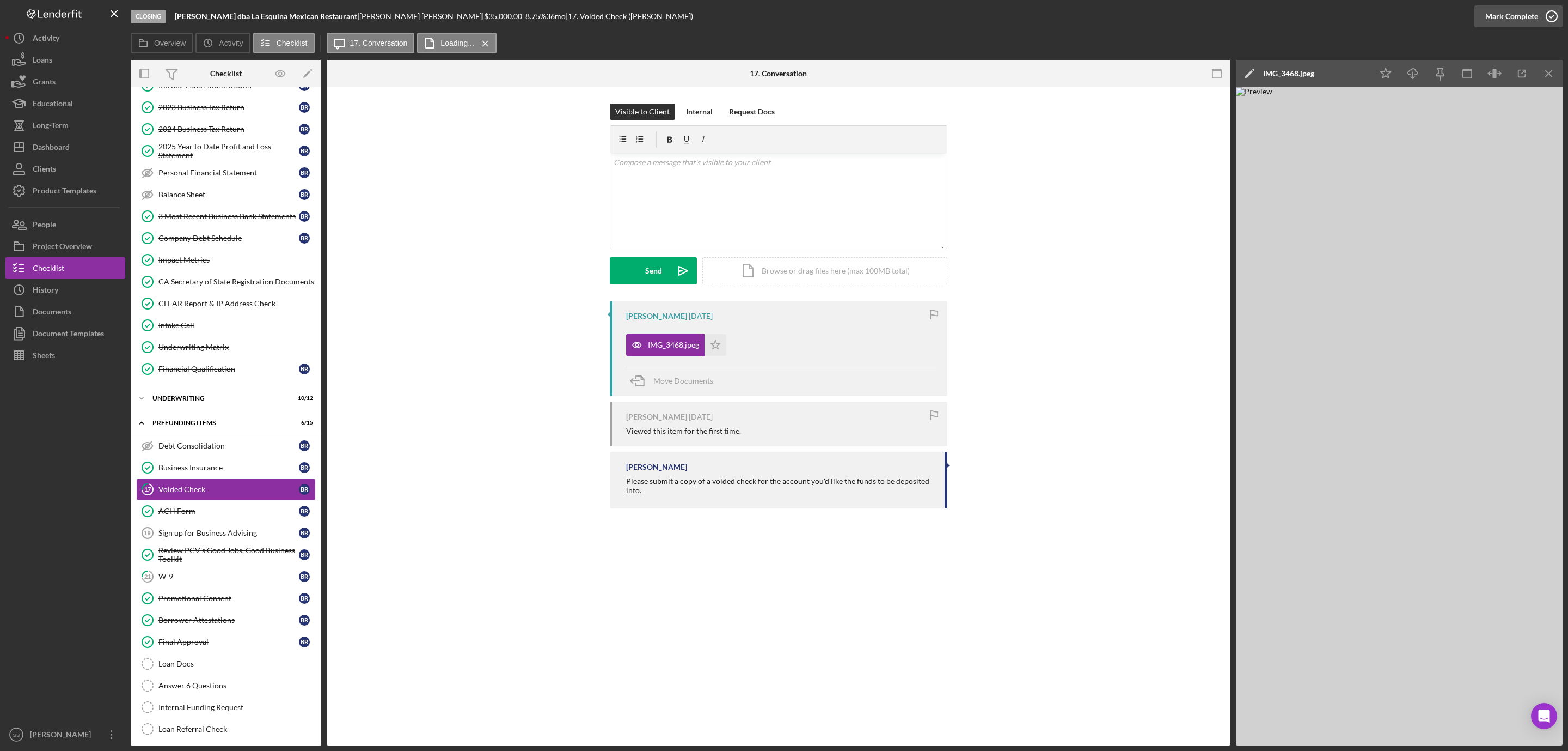
click at [1550, 13] on icon "button" at bounding box center [1552, 16] width 27 height 27
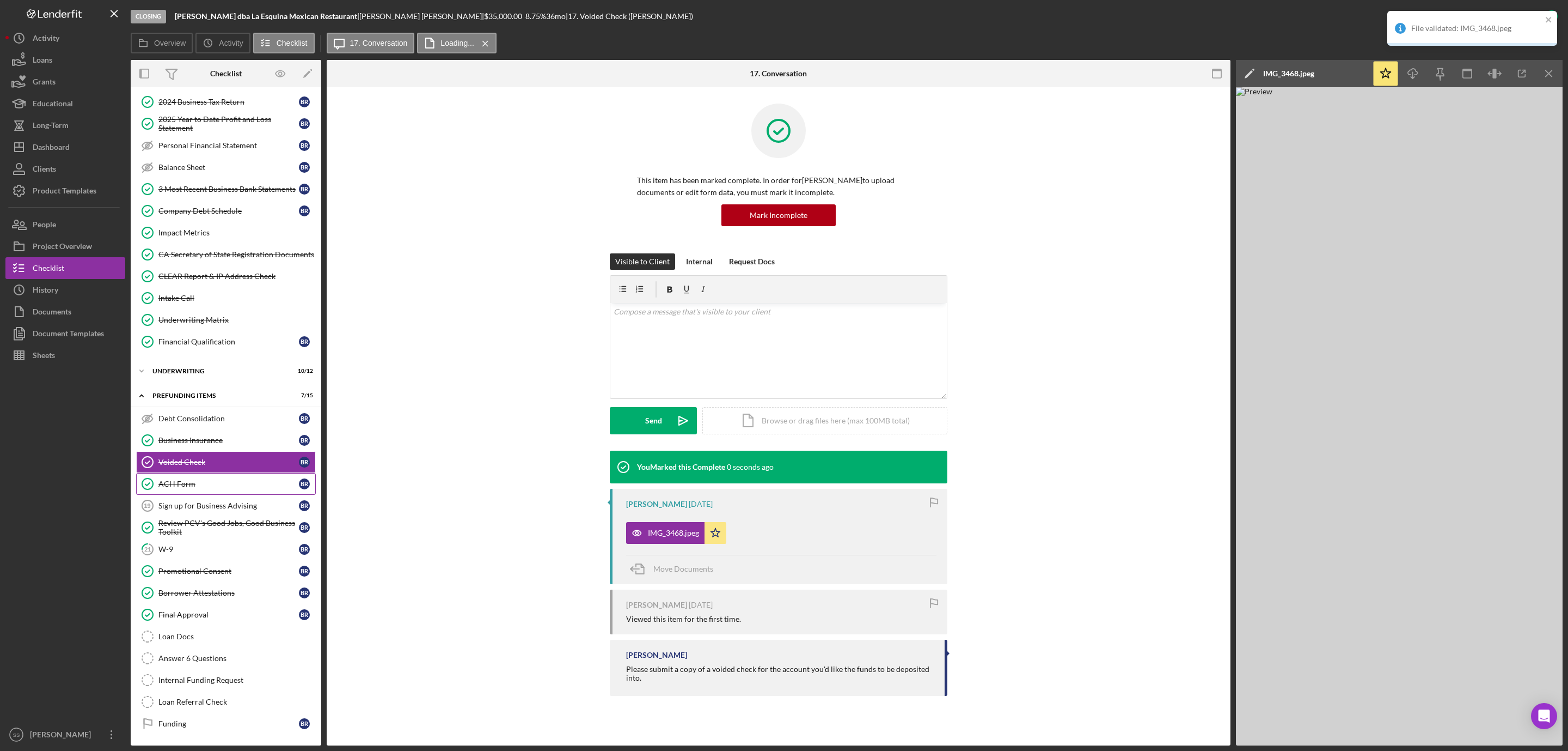
scroll to position [292, 0]
click at [65, 147] on div "Dashboard" at bounding box center [51, 149] width 37 height 24
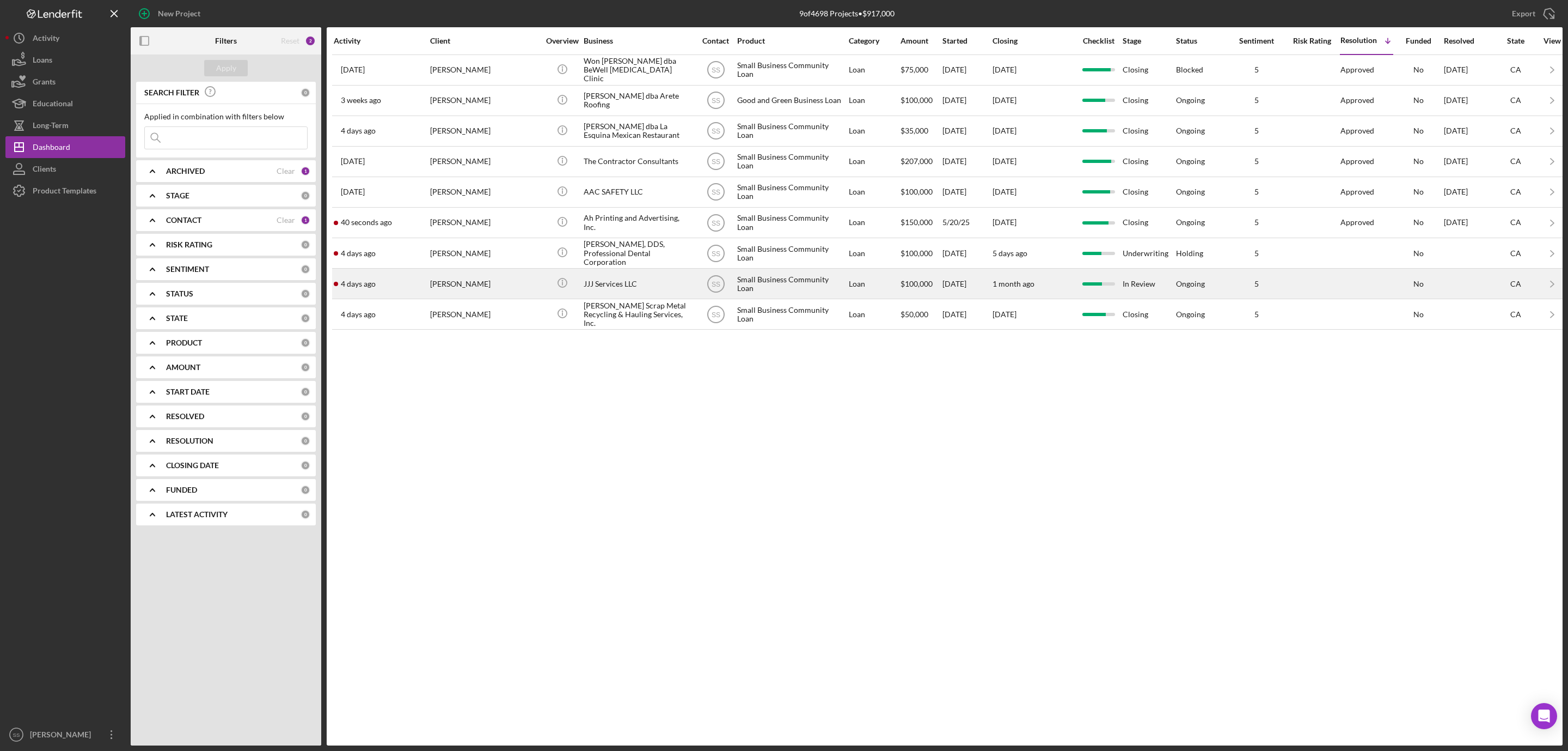
click at [477, 284] on div "Jose Ortega" at bounding box center [485, 283] width 109 height 29
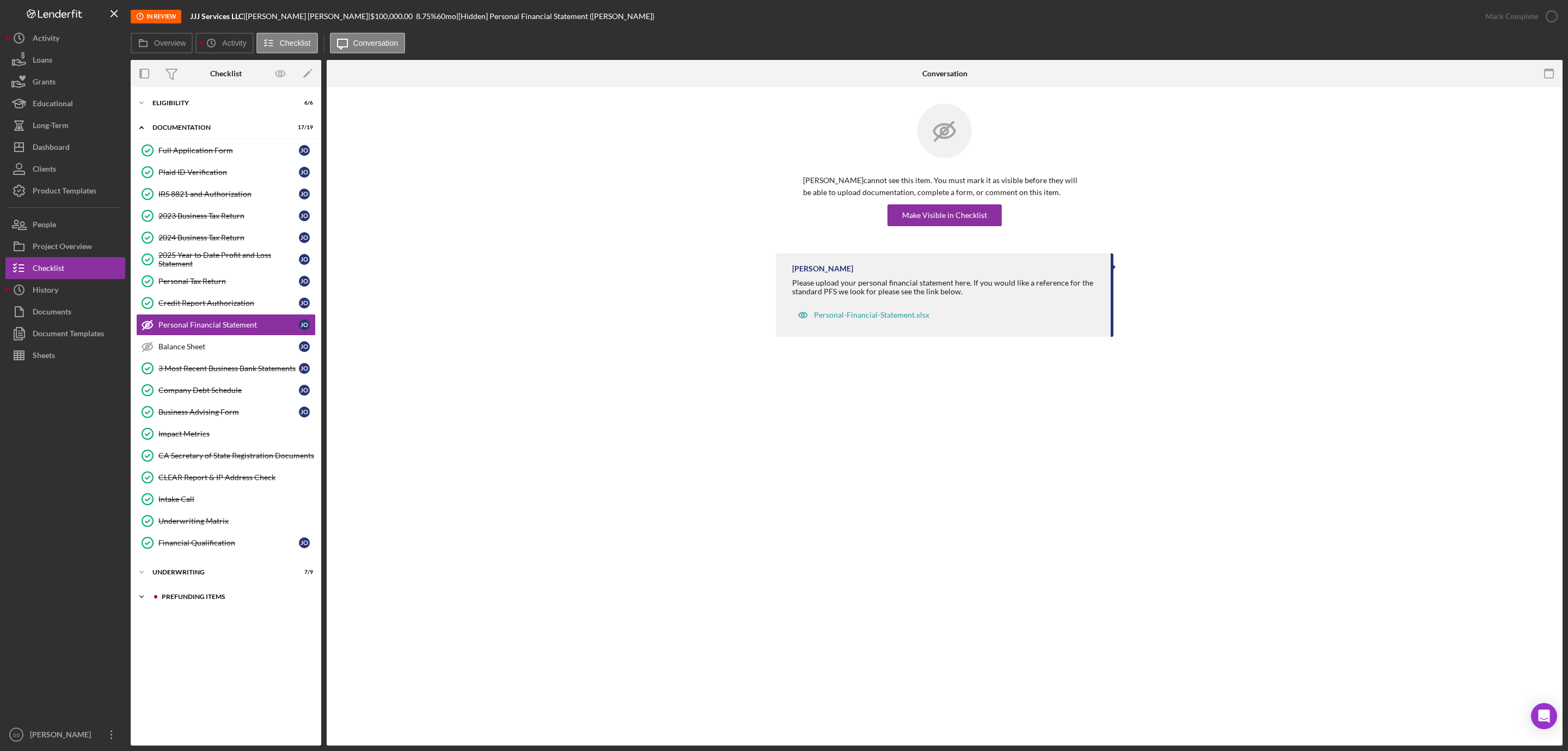
click at [197, 600] on div "Prefunding Items" at bounding box center [235, 596] width 146 height 7
click at [215, 102] on div "Eligibility" at bounding box center [229, 103] width 155 height 7
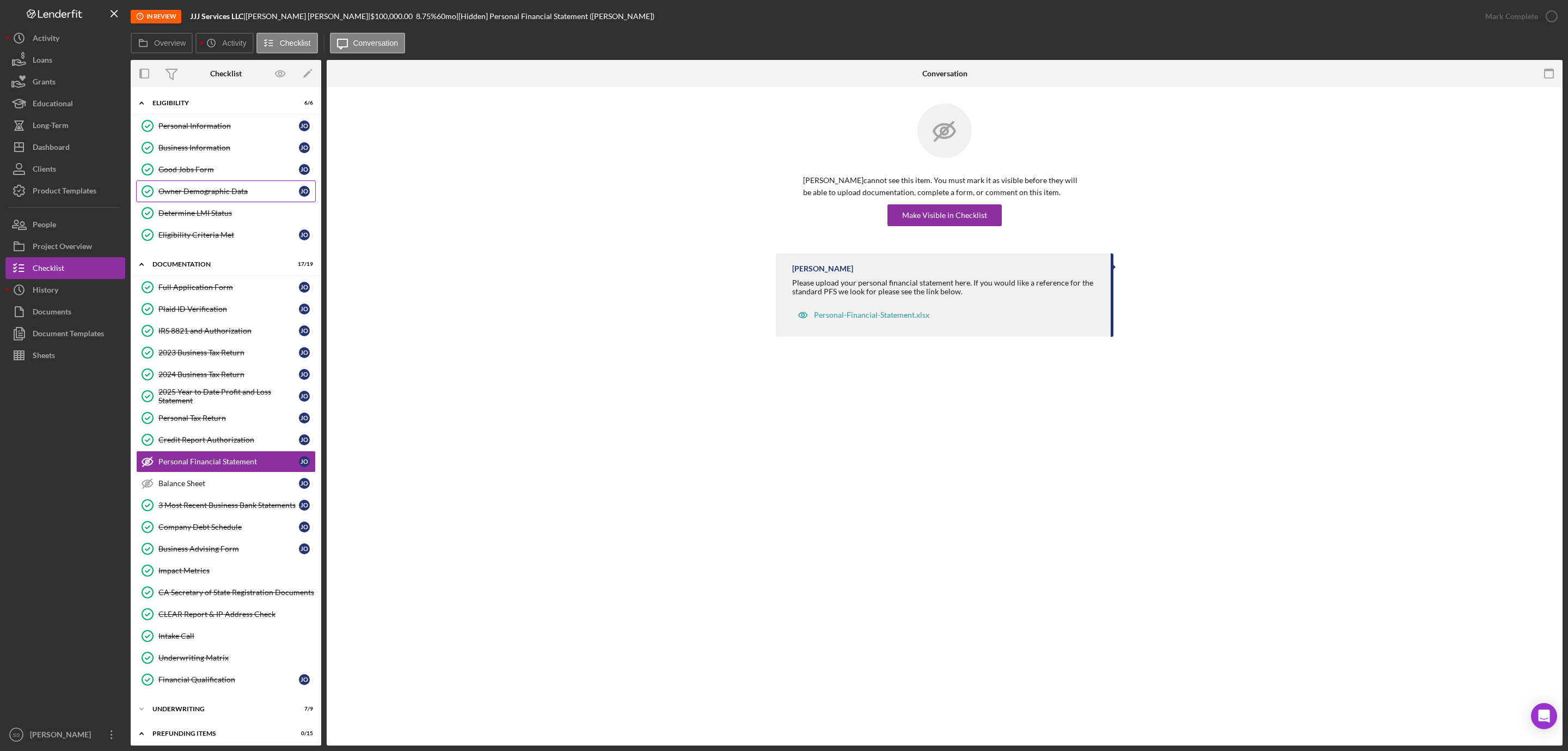
click at [218, 194] on div "Owner Demographic Data" at bounding box center [228, 191] width 141 height 9
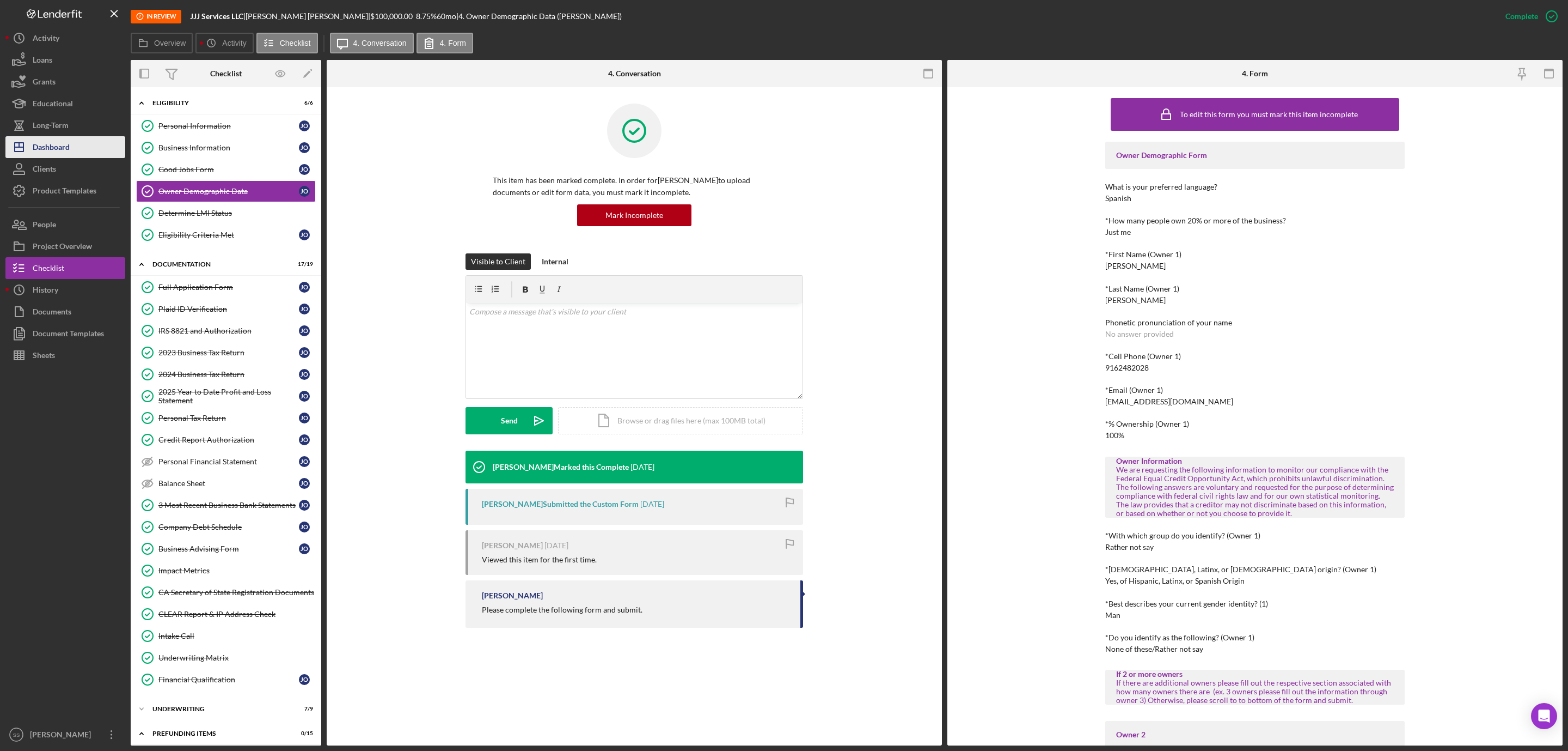
click at [60, 136] on div "Dashboard" at bounding box center [51, 149] width 37 height 24
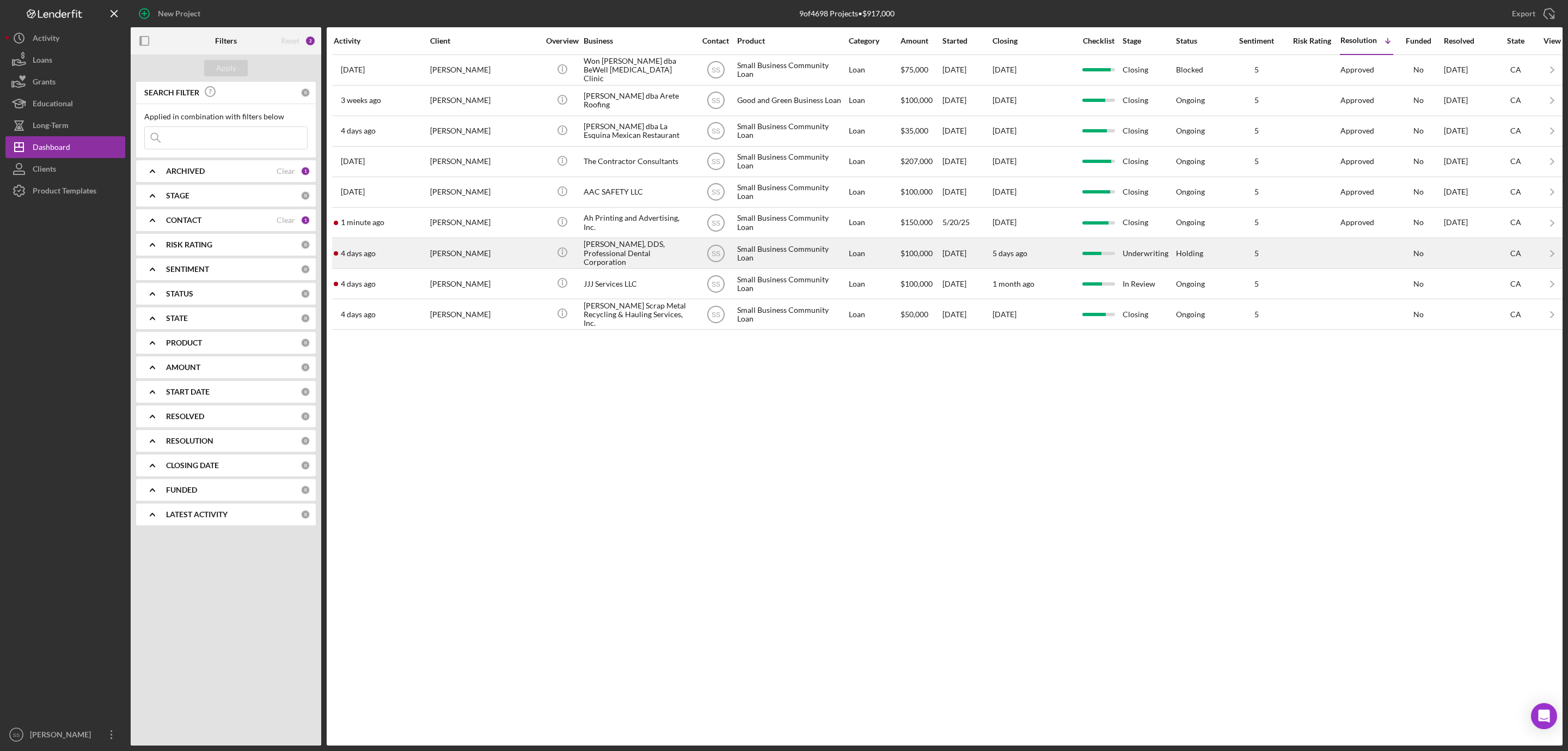
click at [513, 266] on div "Ekaterina Galina" at bounding box center [485, 253] width 109 height 29
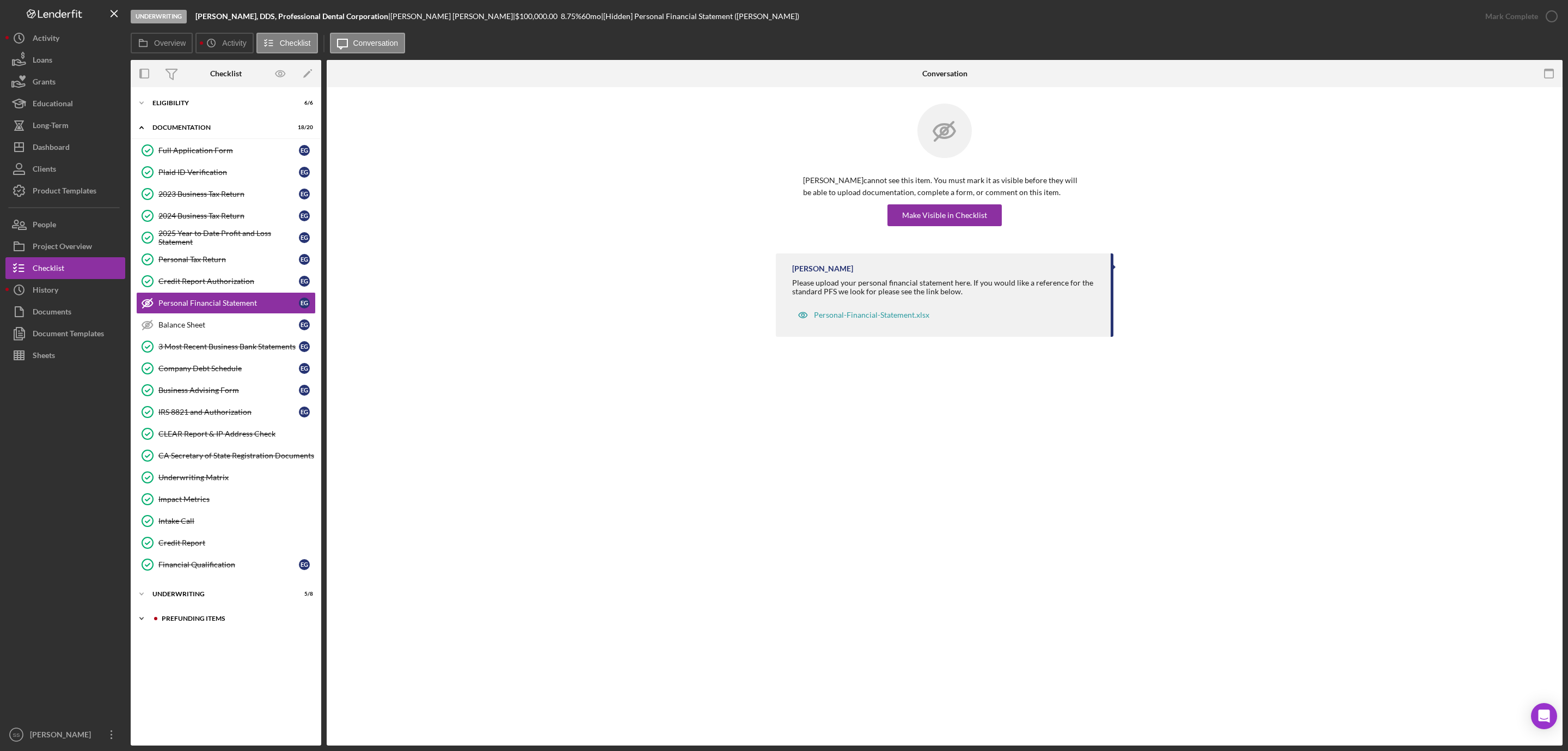
click at [235, 621] on div "Icon/Expander Prefunding Items 0 / 15" at bounding box center [226, 618] width 191 height 22
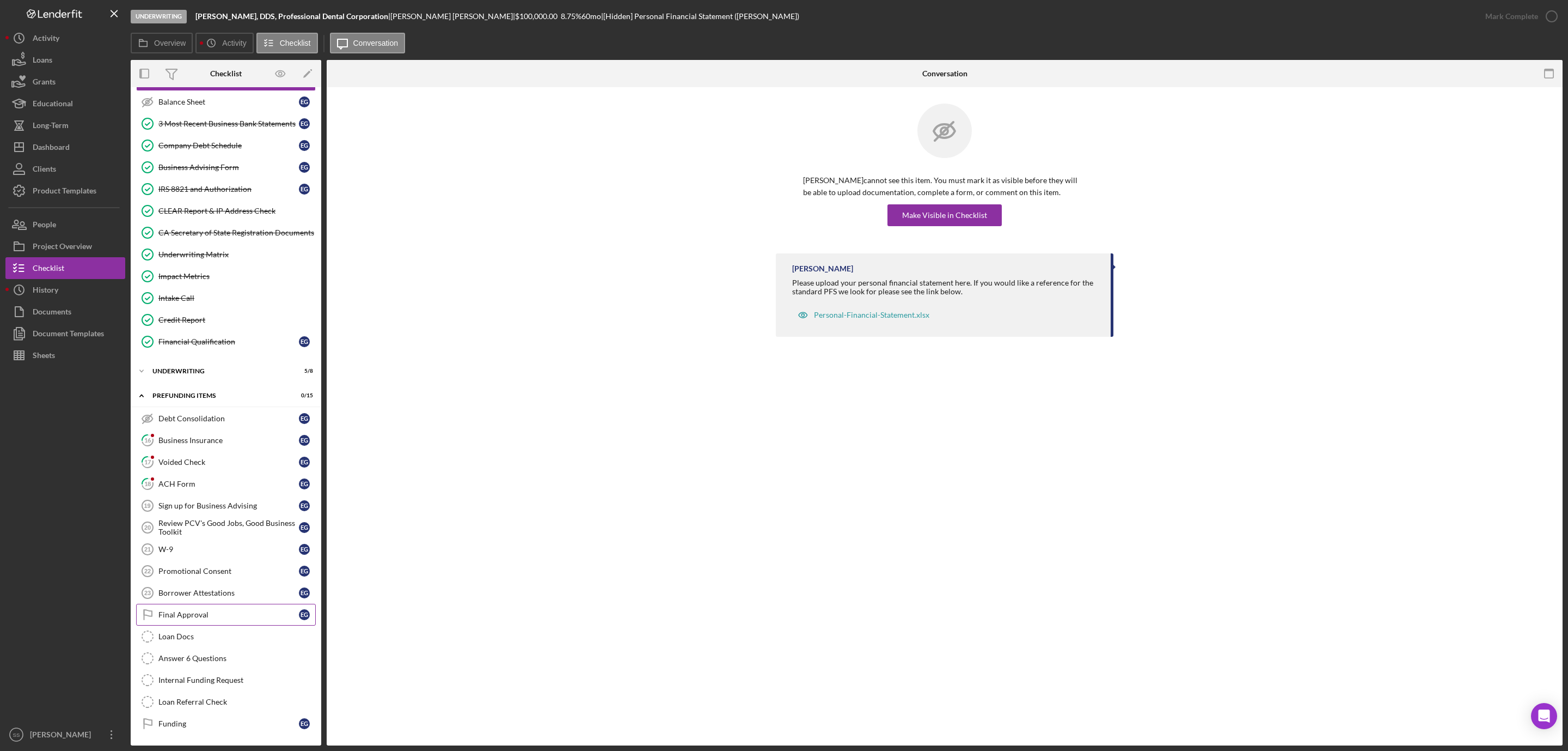
click at [182, 618] on link "Final Approval Final Approval E G" at bounding box center [226, 615] width 180 height 22
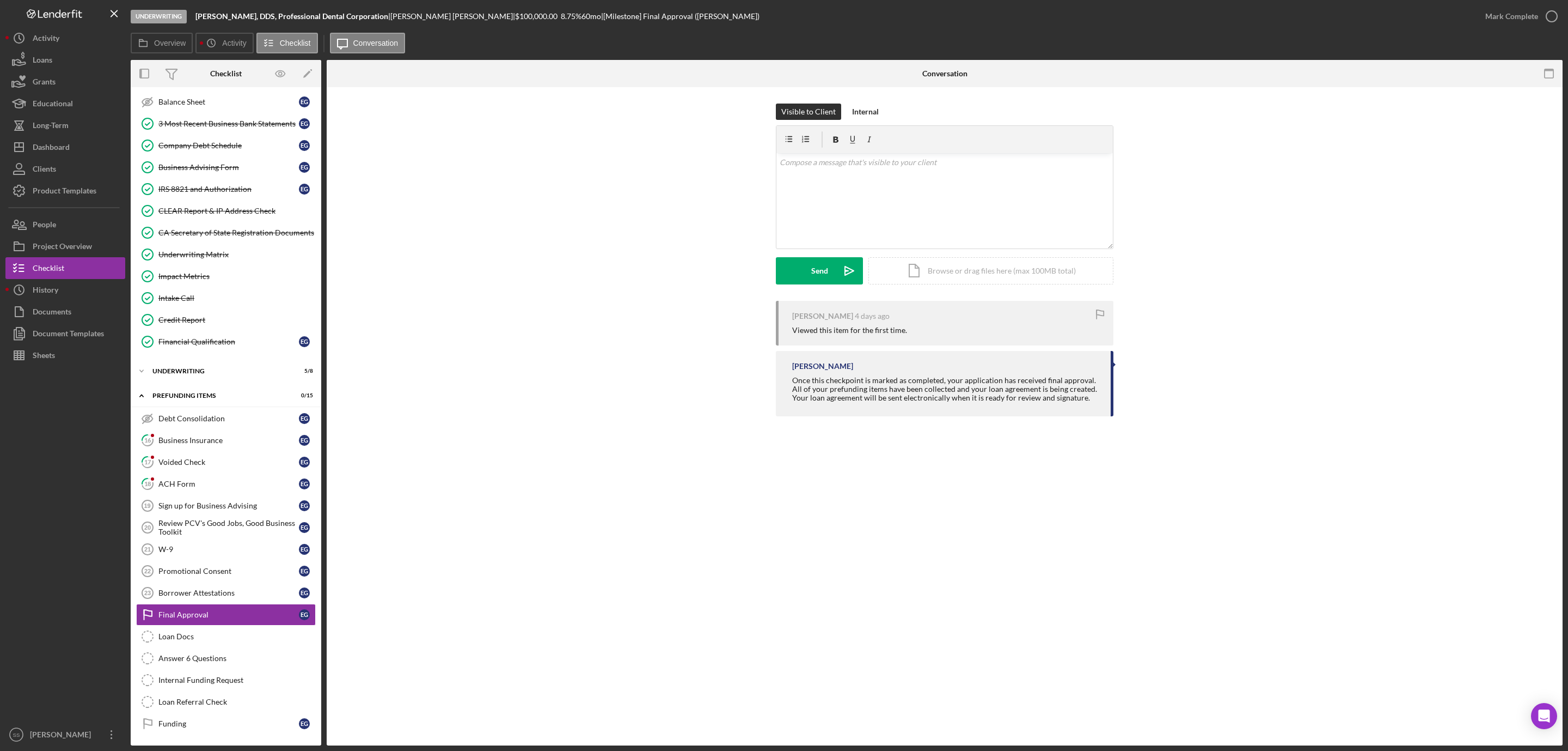
scroll to position [242, 0]
click at [1542, 15] on icon "button" at bounding box center [1552, 16] width 27 height 27
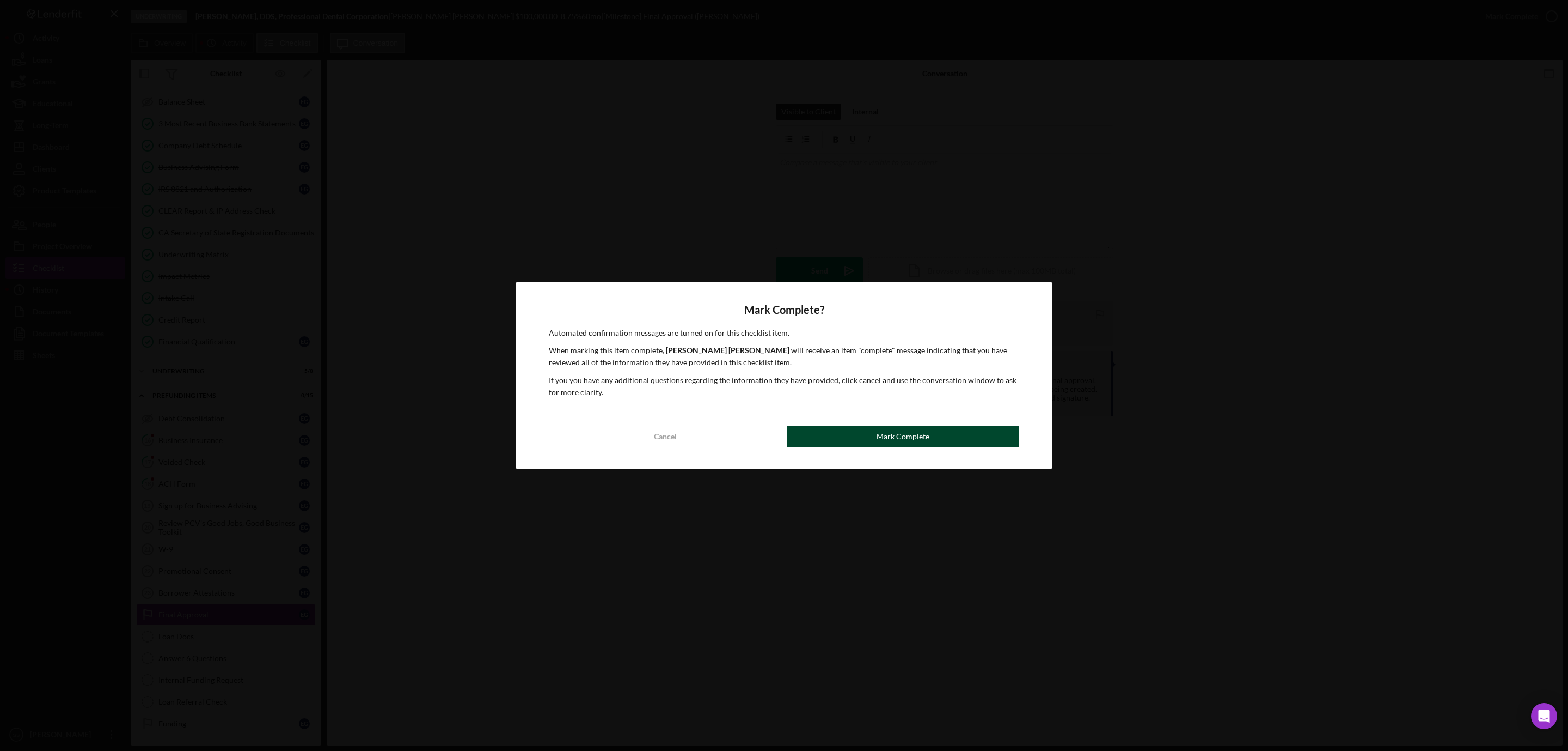
click at [833, 440] on button "Mark Complete" at bounding box center [903, 437] width 233 height 22
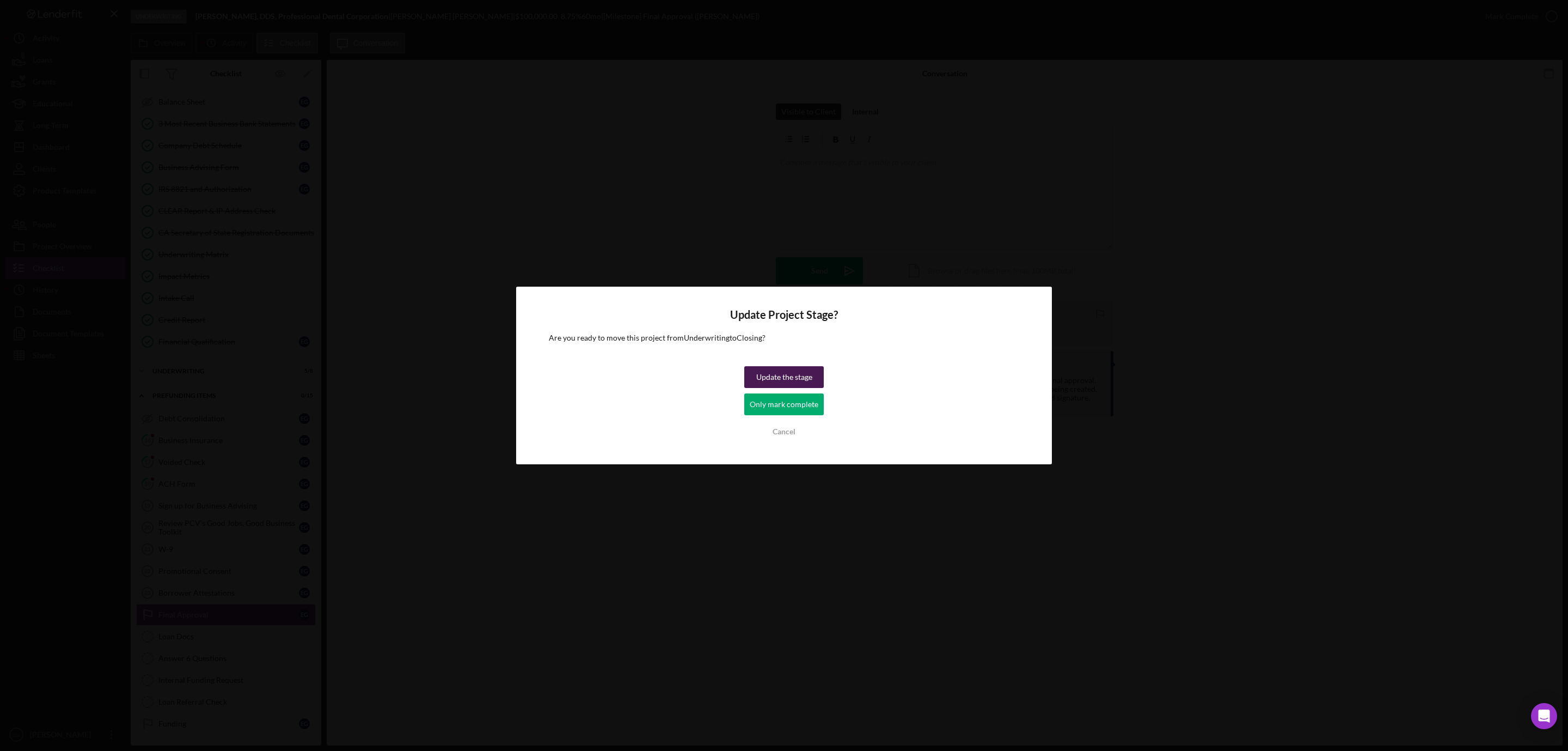
click at [797, 373] on div "Update the stage" at bounding box center [784, 377] width 56 height 22
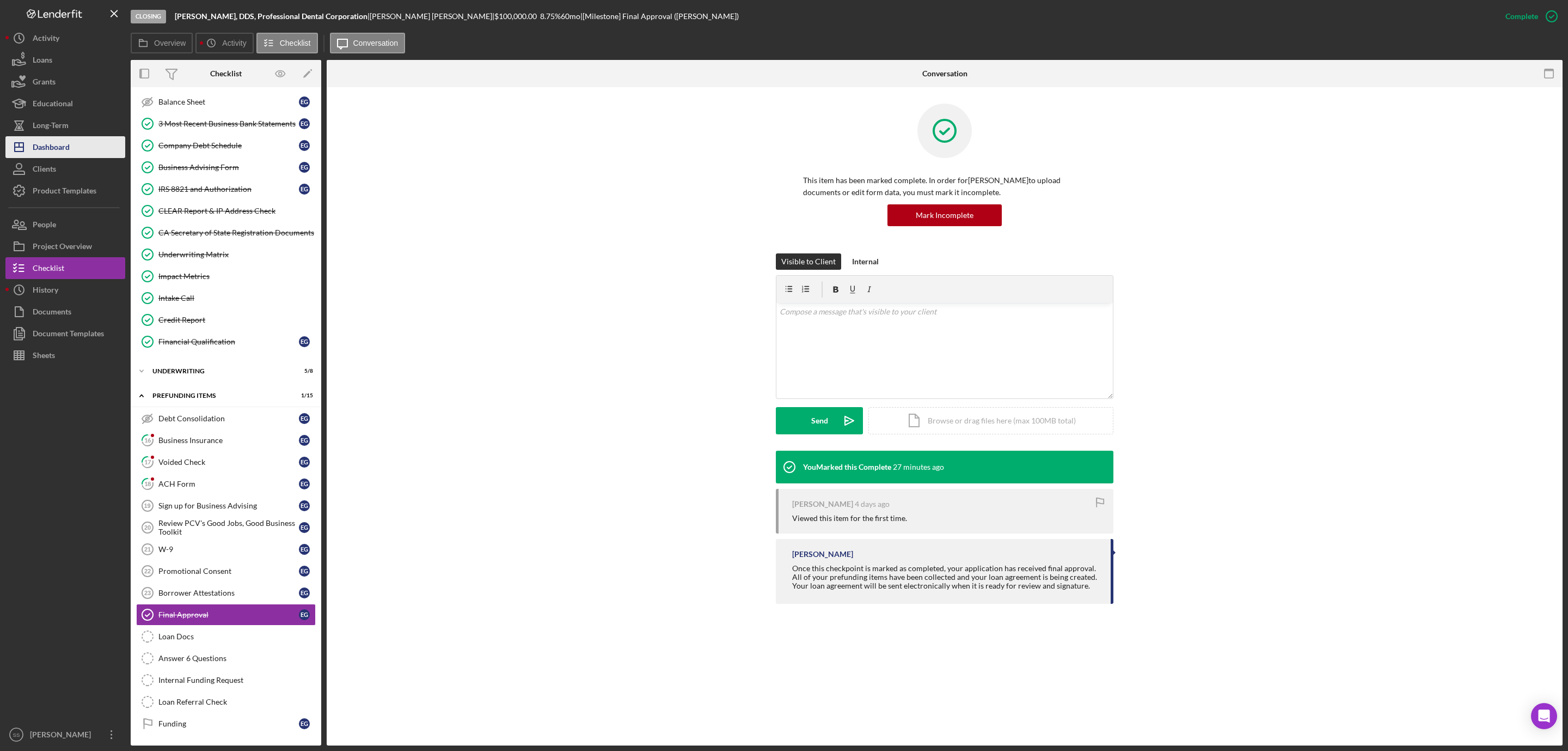
click at [62, 139] on div "Dashboard" at bounding box center [51, 149] width 37 height 24
